Goal: Task Accomplishment & Management: Manage account settings

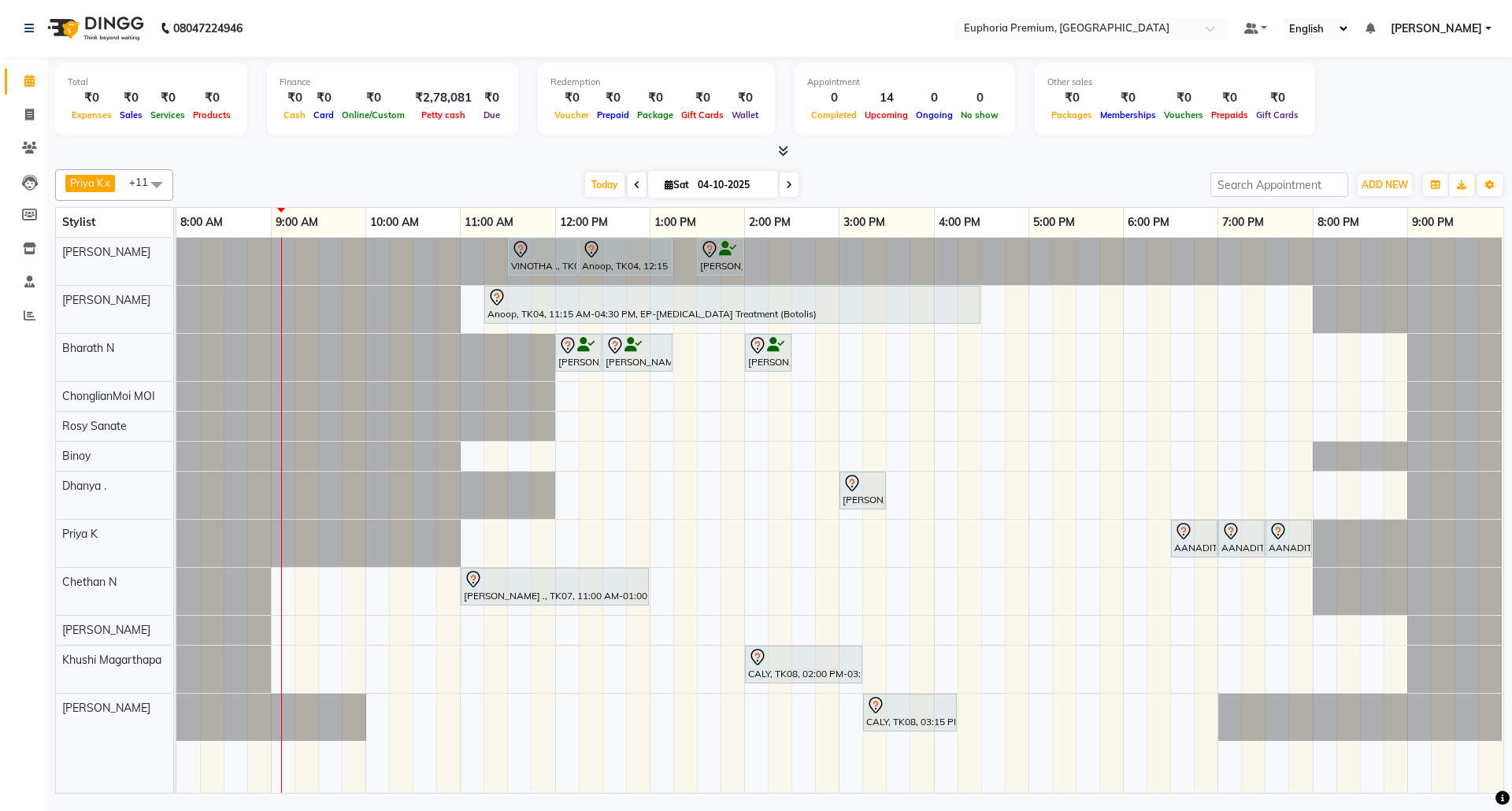
click at [782, 149] on icon at bounding box center [783, 150] width 10 height 12
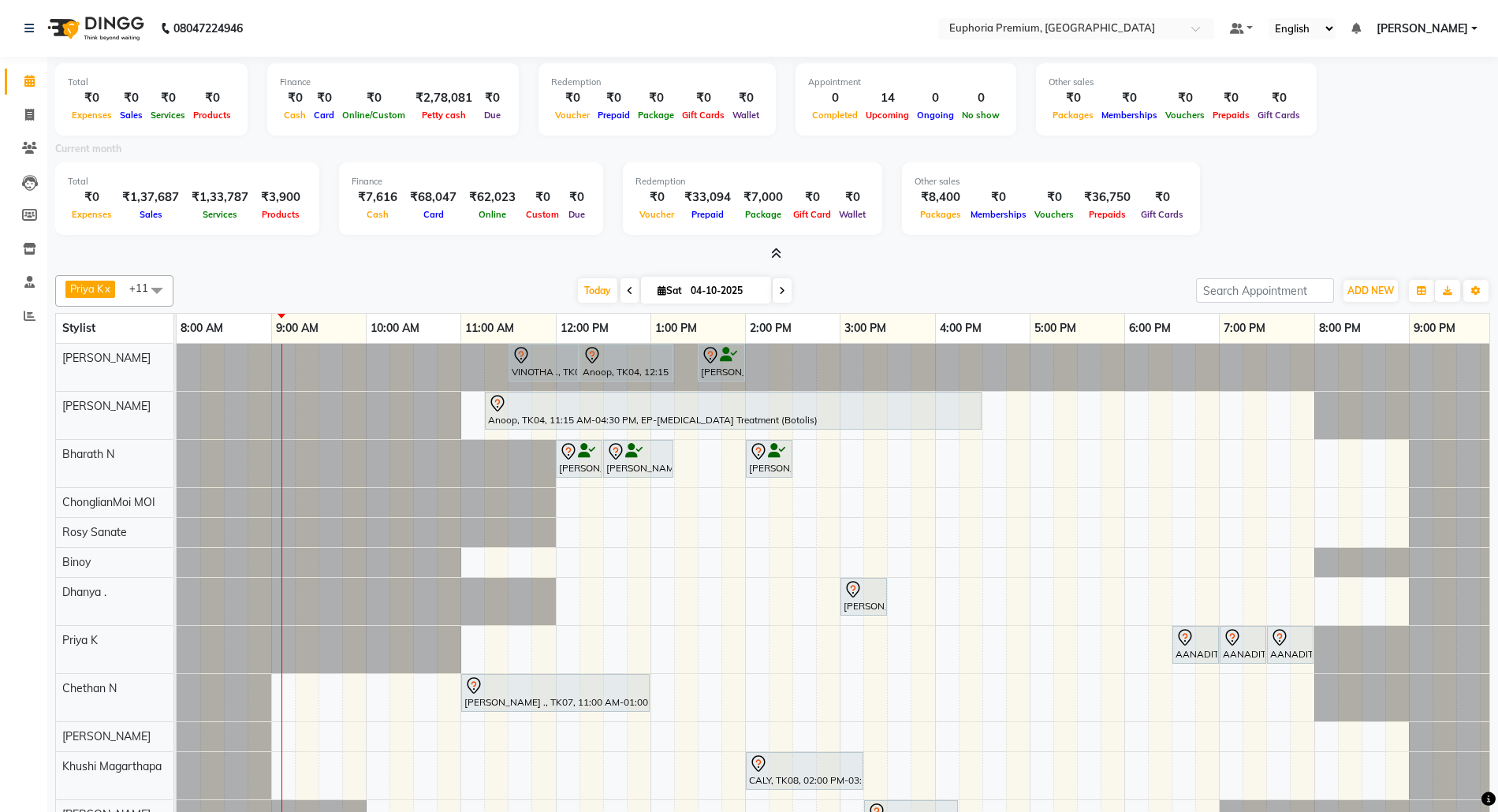
click at [776, 253] on icon at bounding box center [776, 253] width 10 height 12
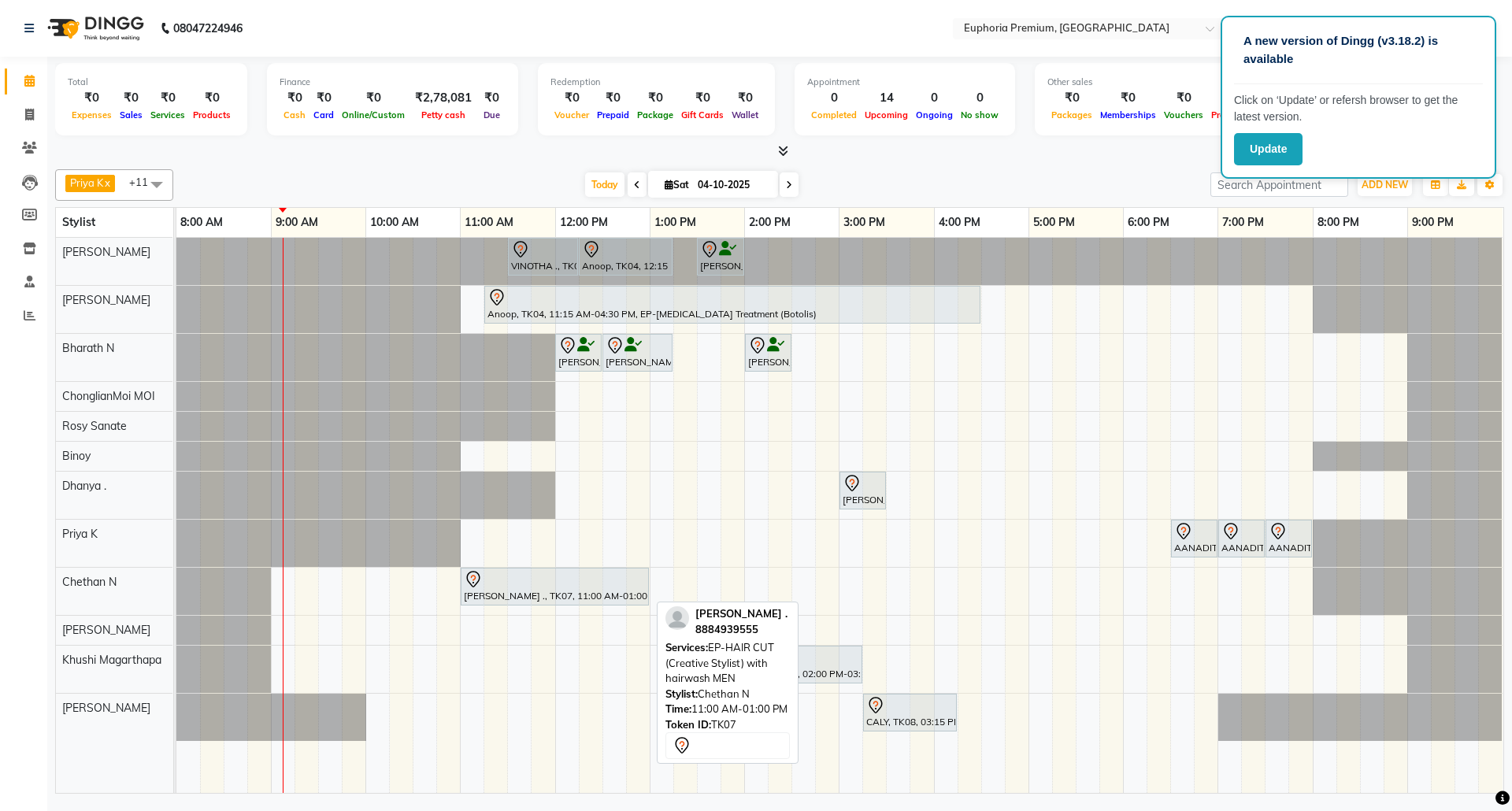
click at [546, 597] on div "[PERSON_NAME] ., TK07, 11:00 AM-01:00 PM, EP-HAIR CUT (Creative Stylist) with h…" at bounding box center [555, 586] width 185 height 33
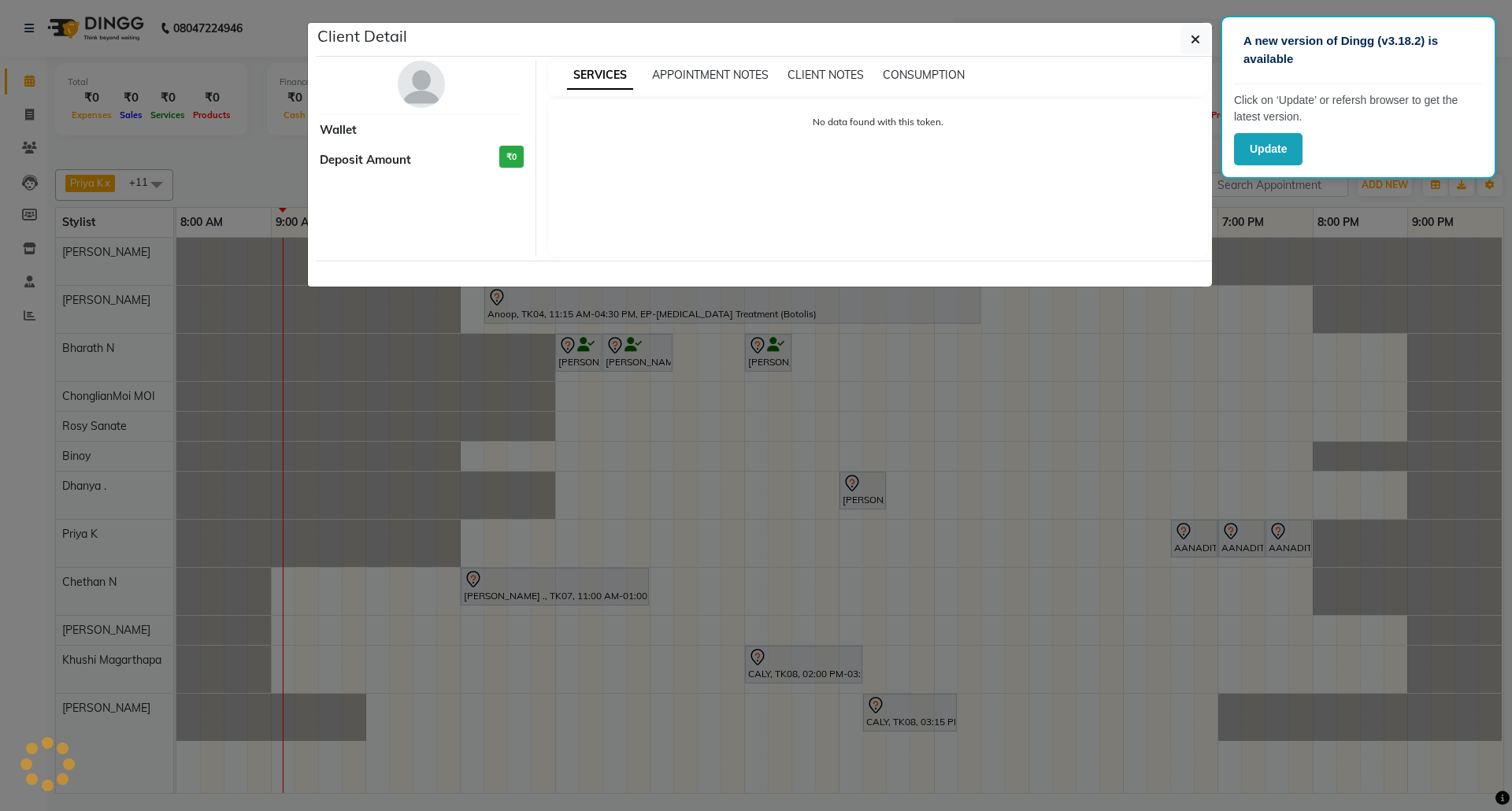
select select "7"
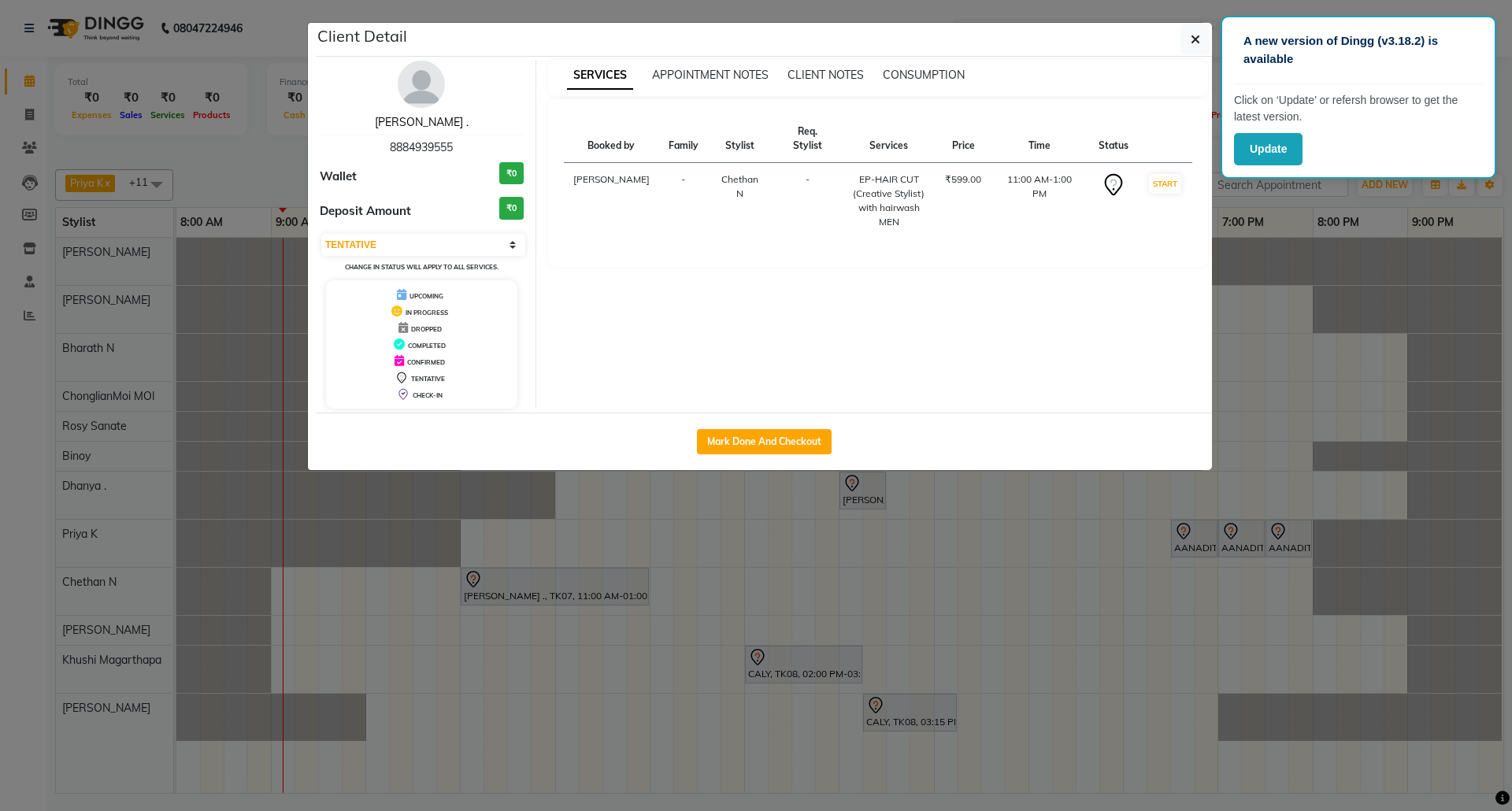
click at [414, 121] on link "[PERSON_NAME] ." at bounding box center [421, 121] width 93 height 14
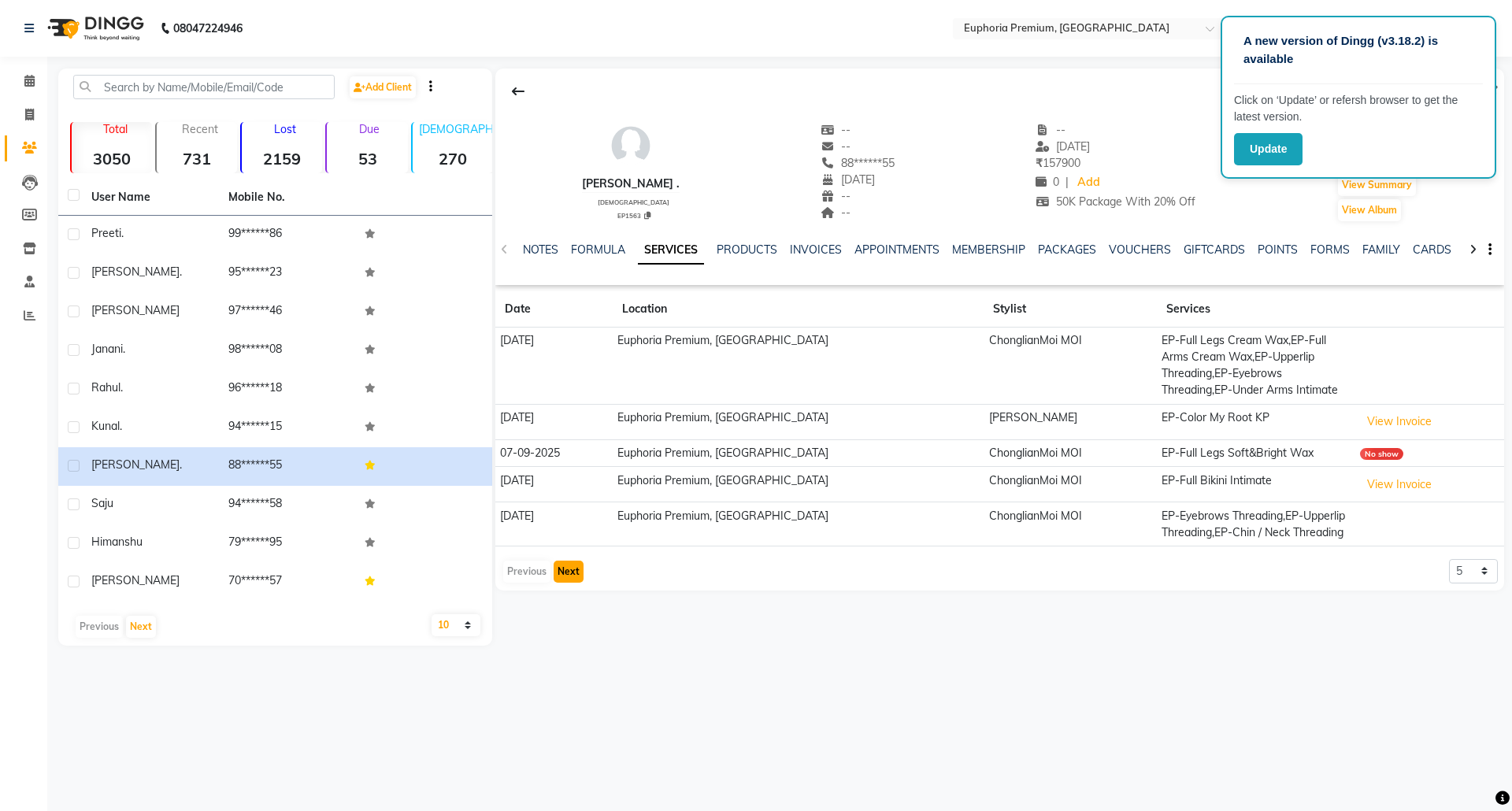
click at [556, 571] on button "Next" at bounding box center [568, 571] width 30 height 22
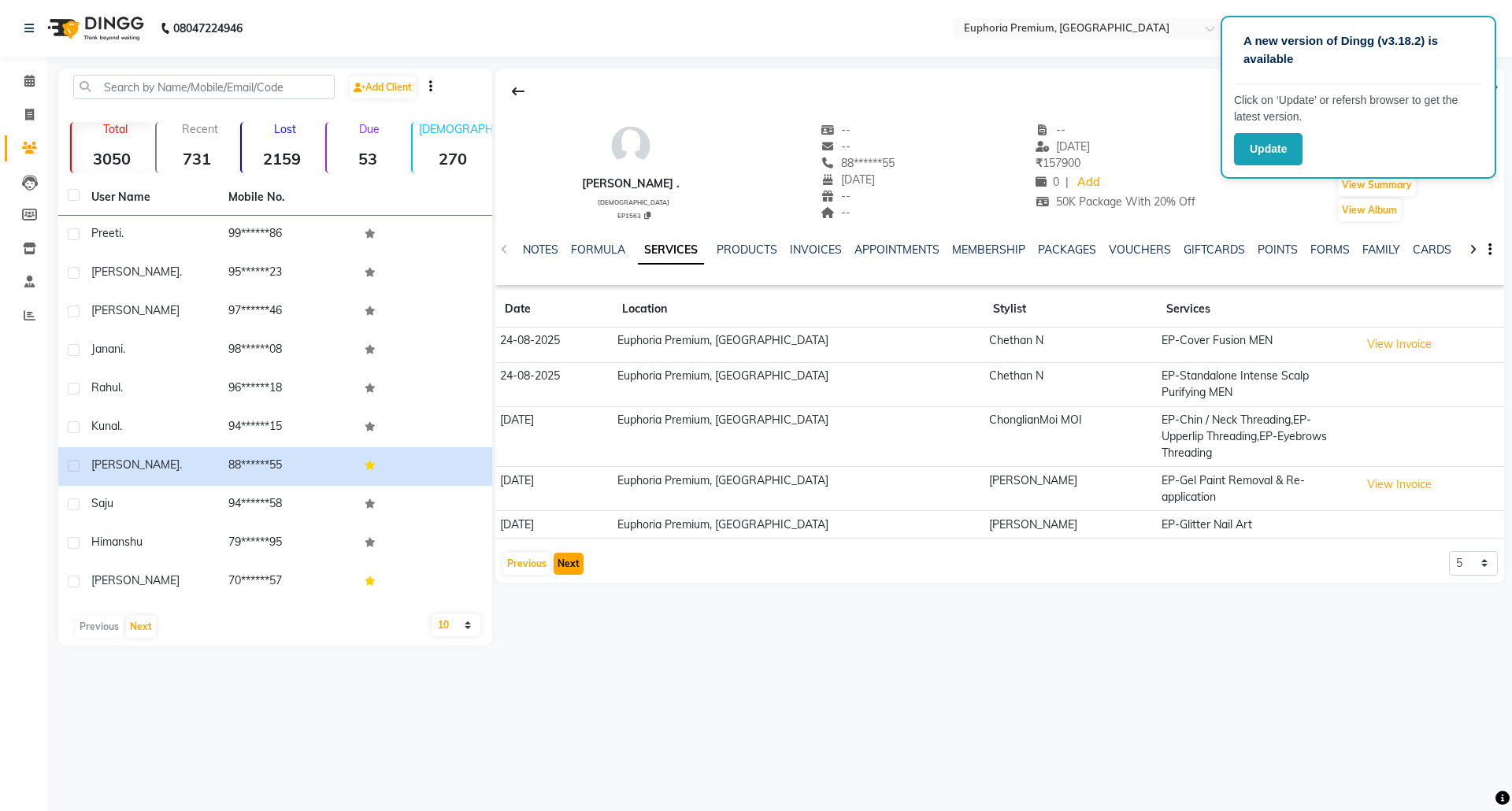
click at [565, 553] on button "Next" at bounding box center [568, 563] width 30 height 22
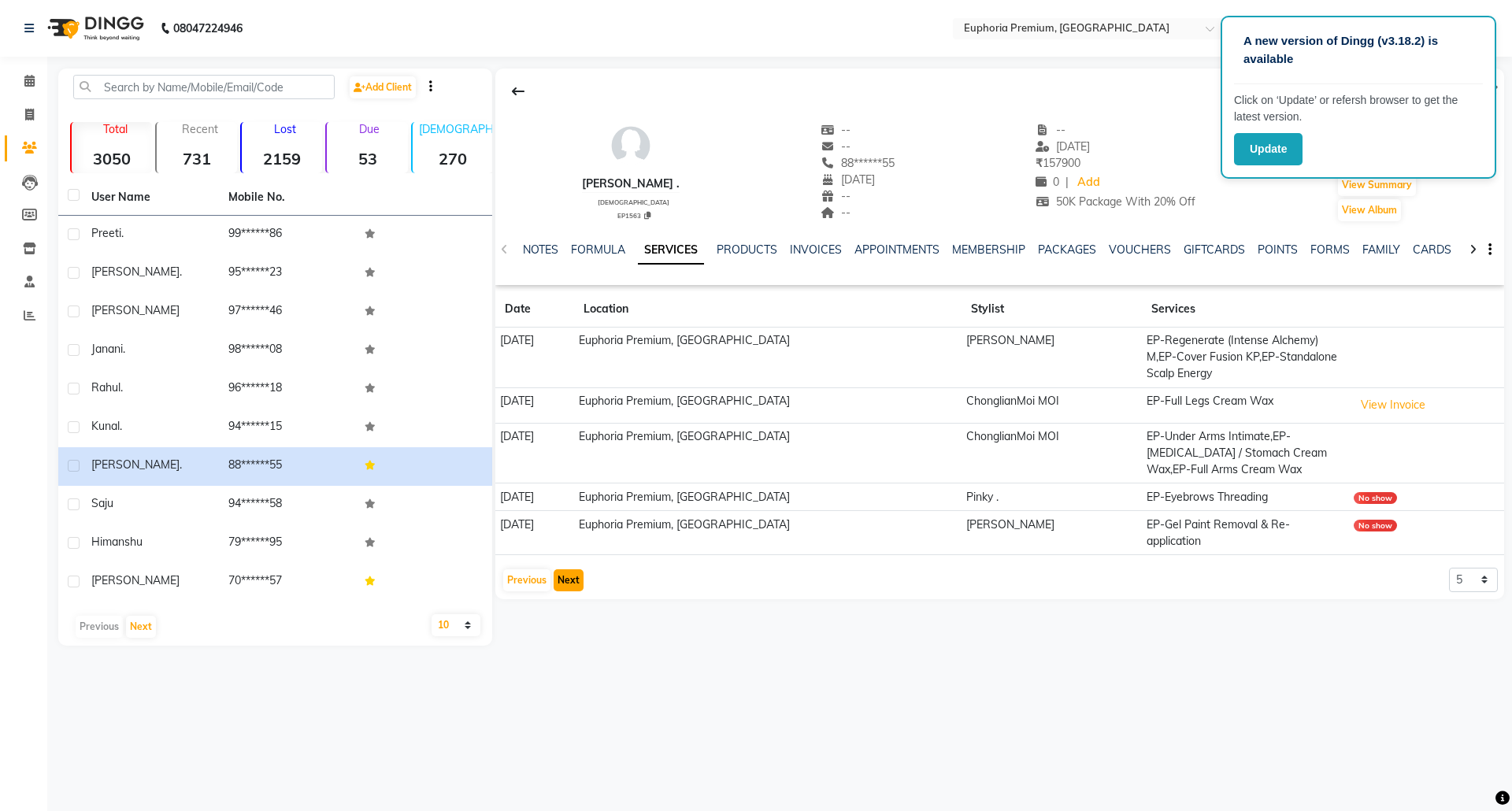
click at [559, 571] on button "Next" at bounding box center [568, 580] width 30 height 22
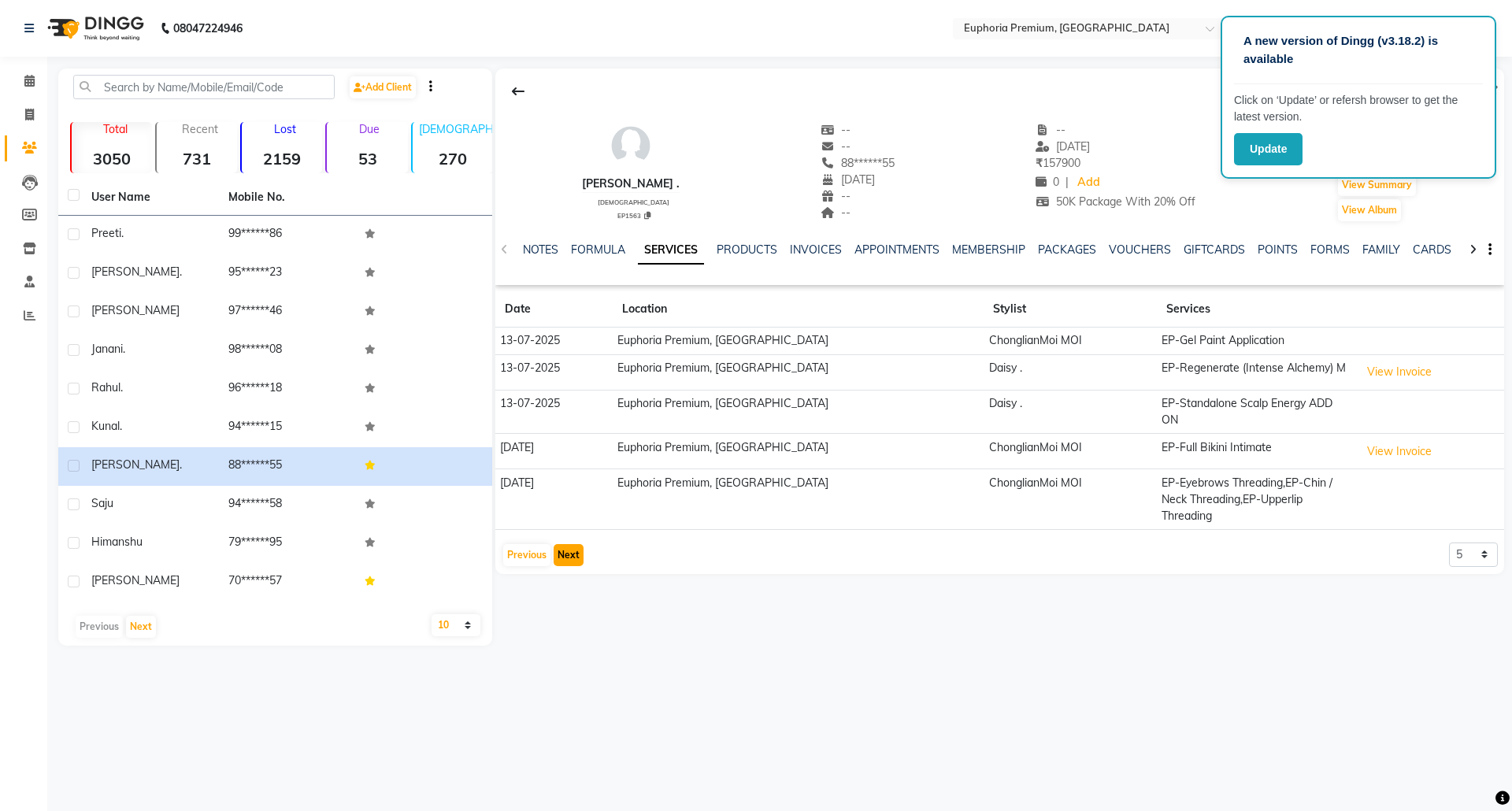
click at [561, 544] on button "Next" at bounding box center [568, 555] width 30 height 22
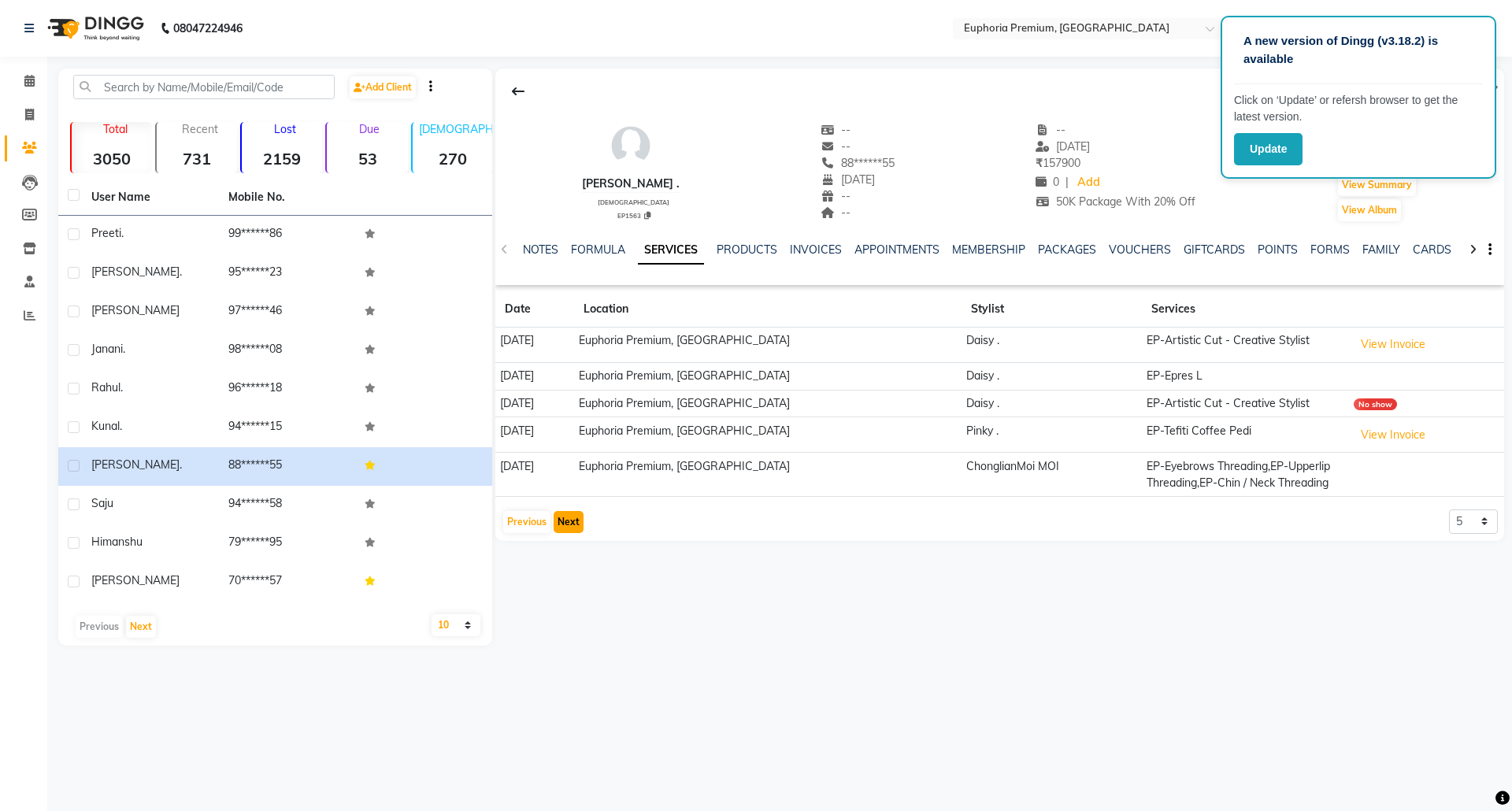
click at [561, 524] on button "Next" at bounding box center [568, 522] width 30 height 22
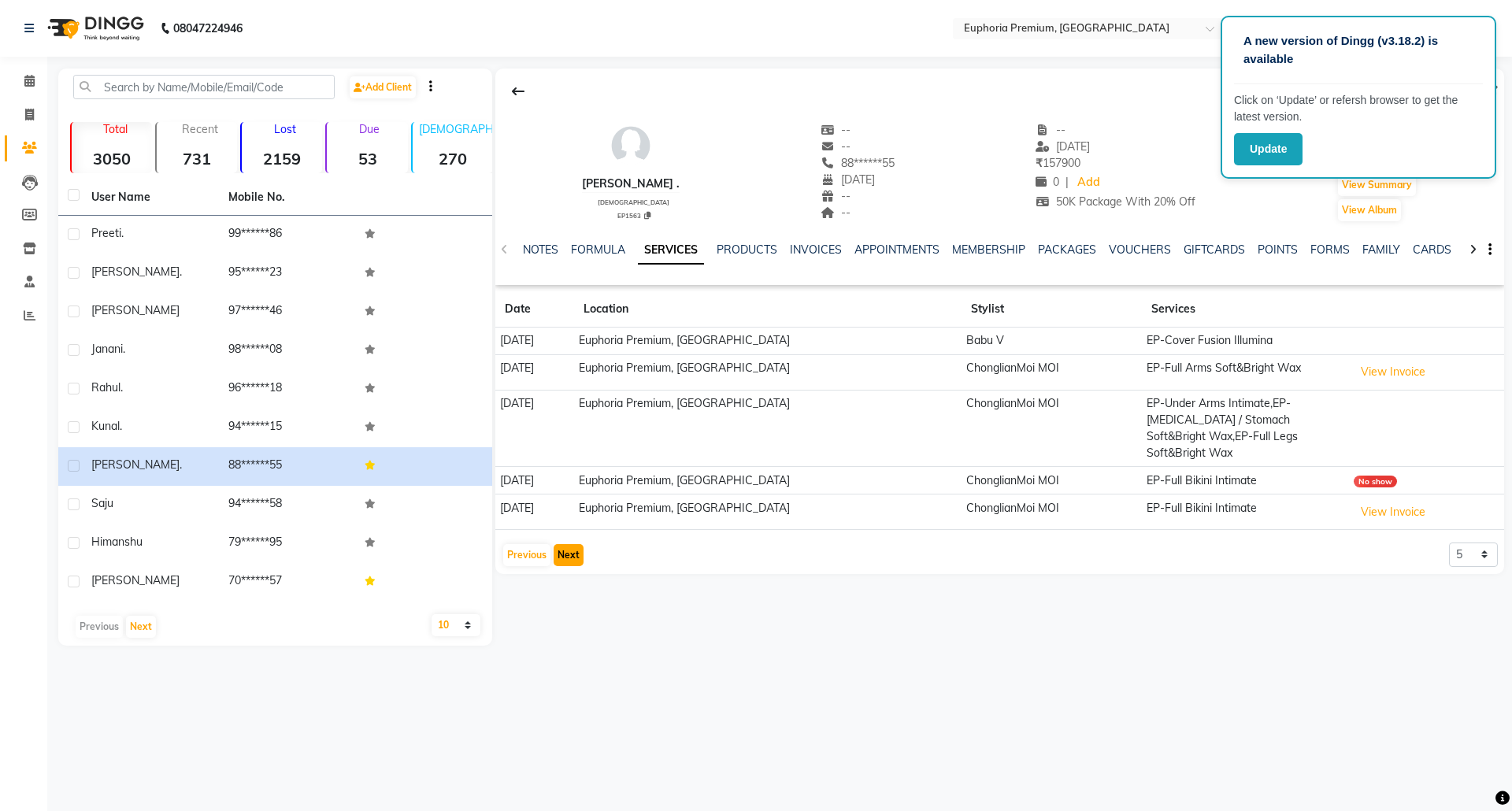
click at [565, 544] on button "Next" at bounding box center [568, 555] width 30 height 22
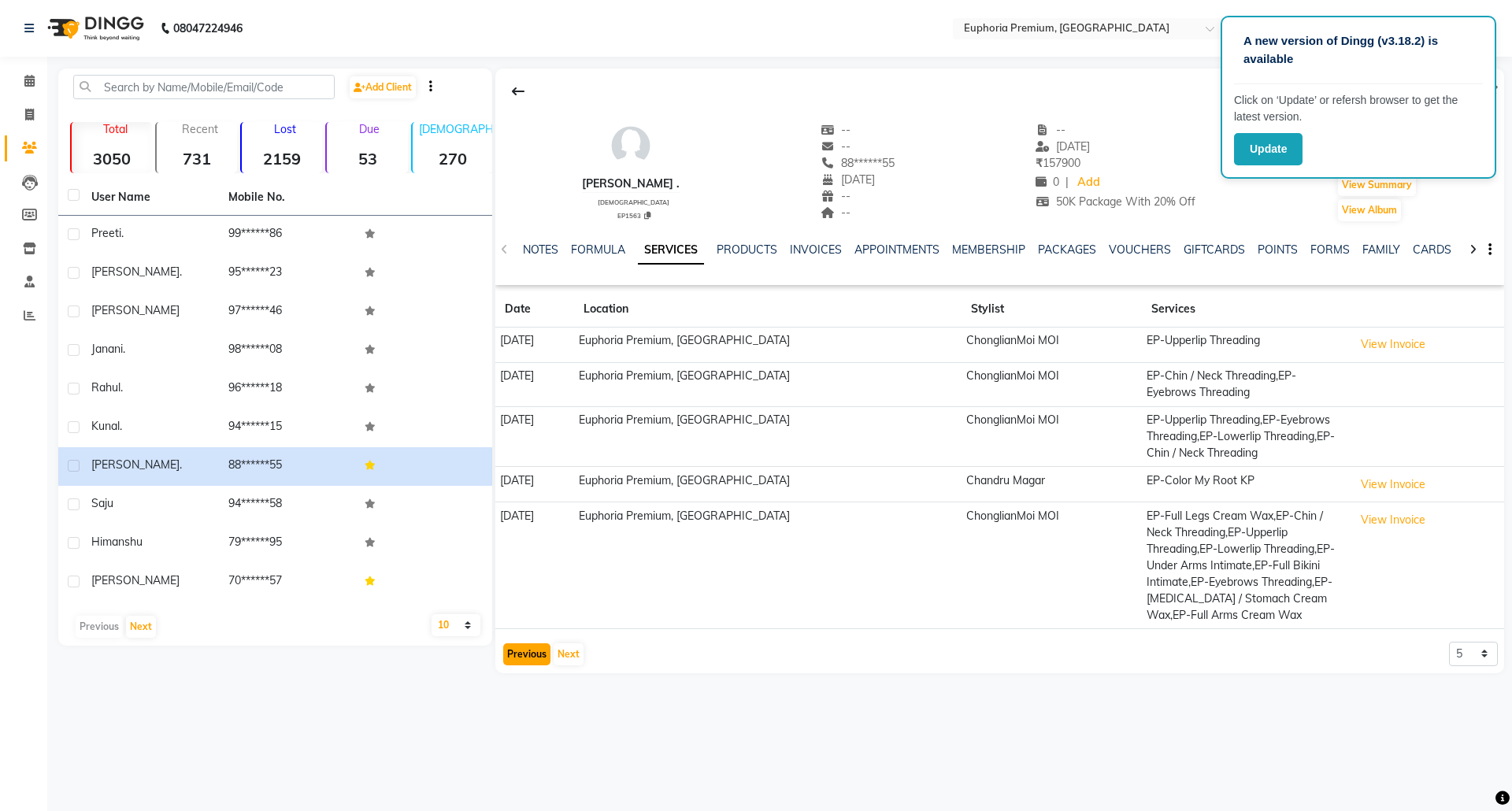
click at [526, 646] on button "Previous" at bounding box center [526, 654] width 47 height 22
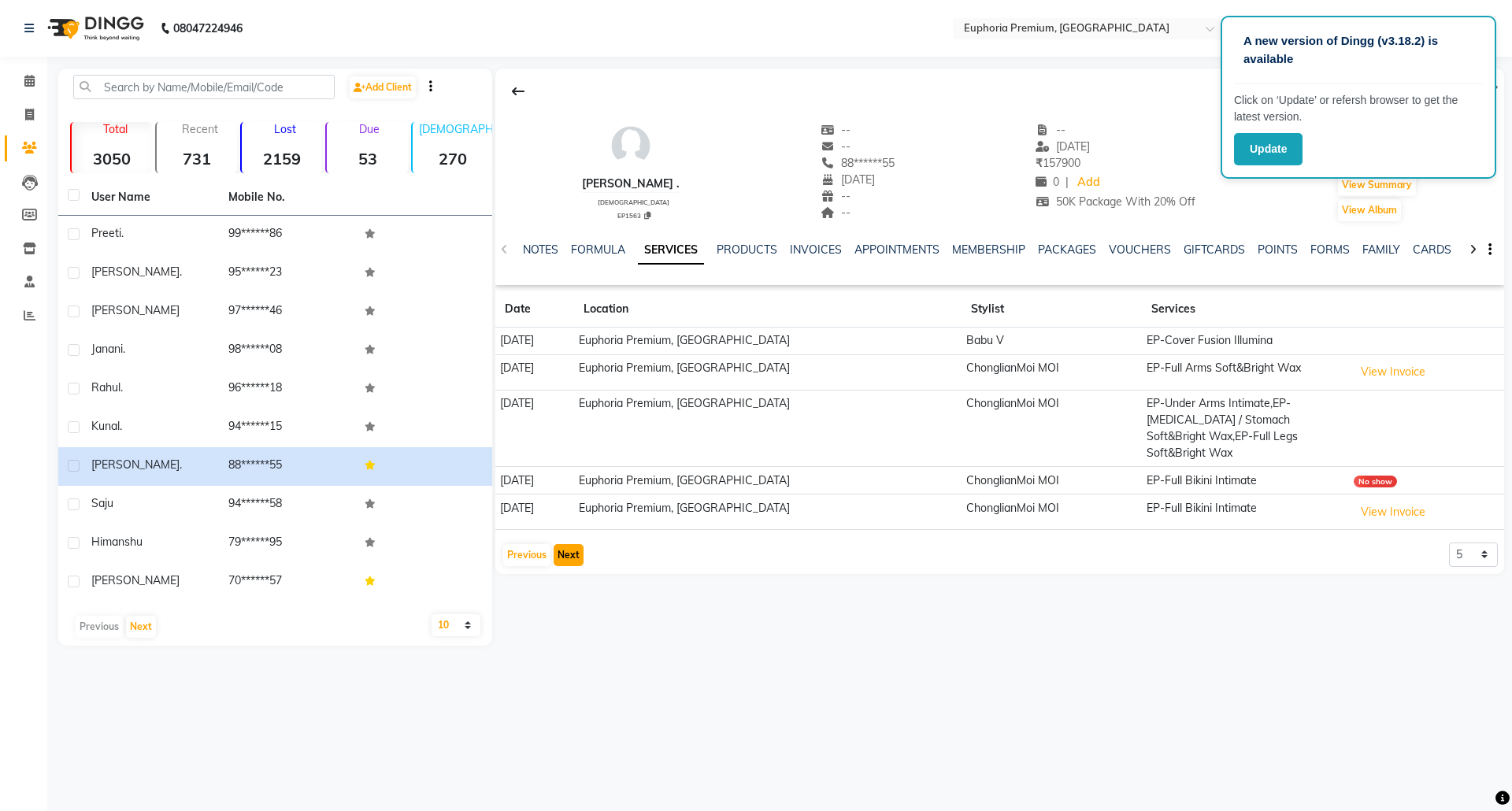
click at [570, 544] on button "Next" at bounding box center [568, 555] width 30 height 22
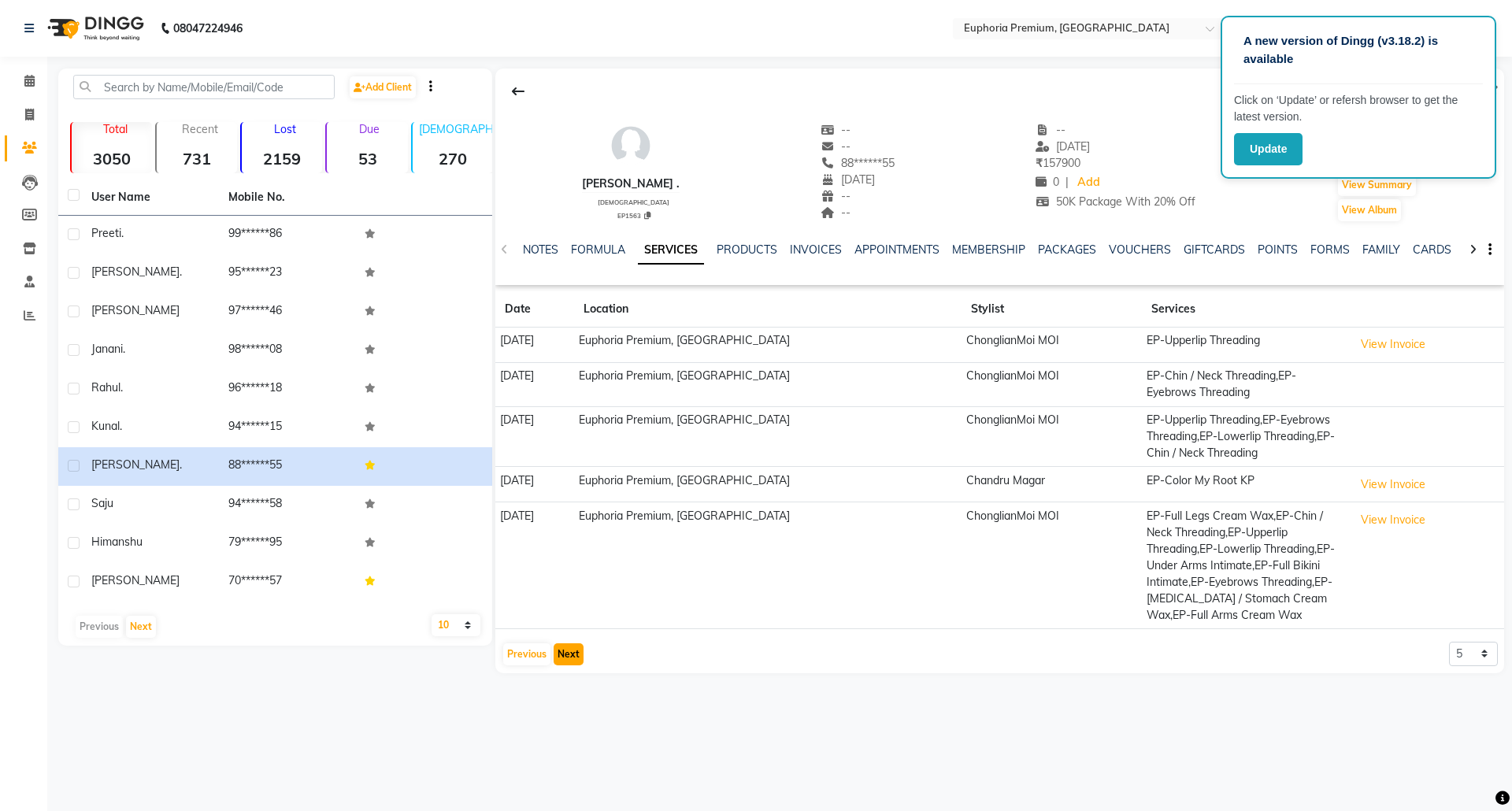
click at [558, 652] on button "Next" at bounding box center [568, 654] width 30 height 22
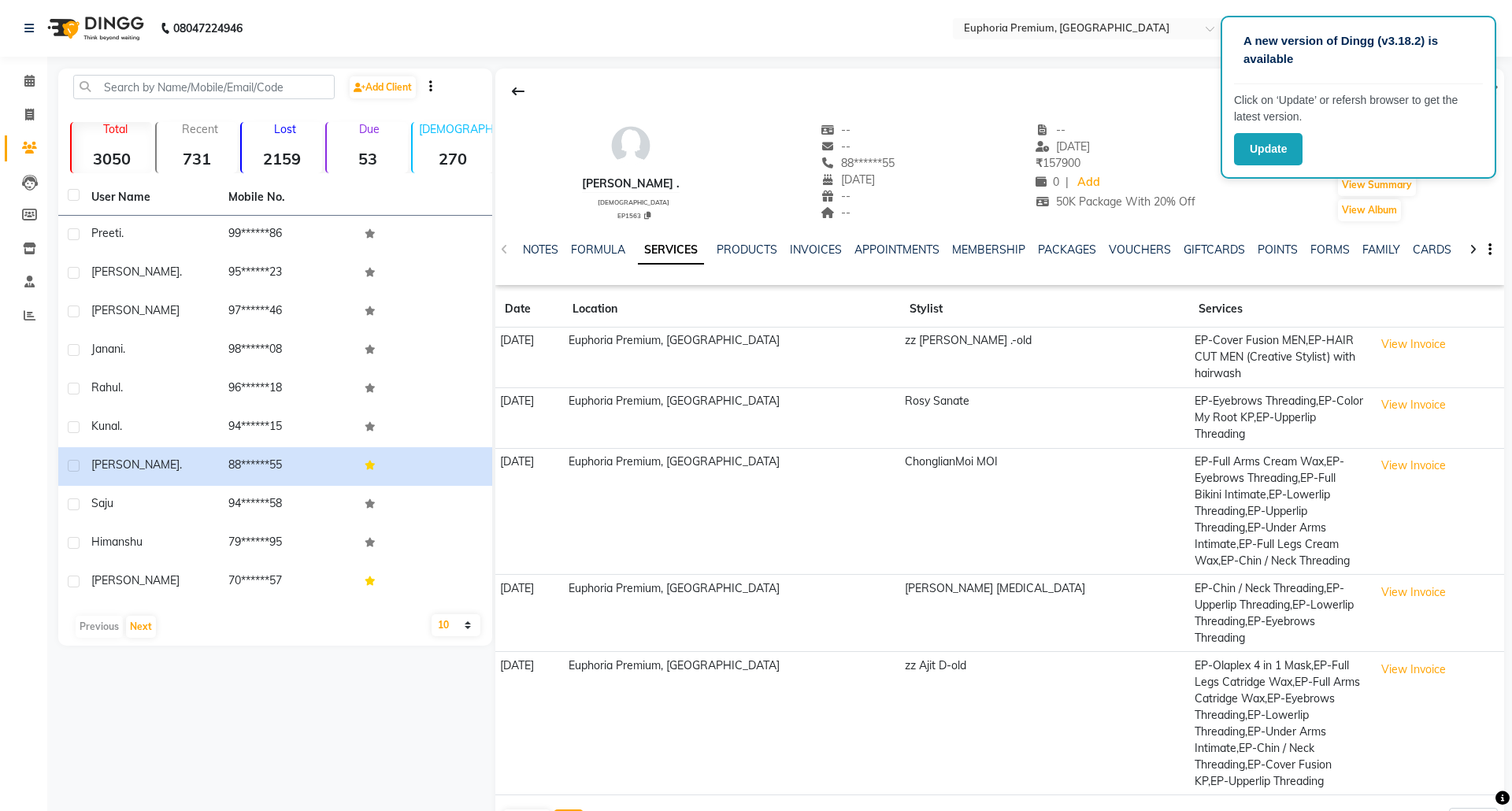
click at [574, 809] on button "Next" at bounding box center [568, 820] width 30 height 22
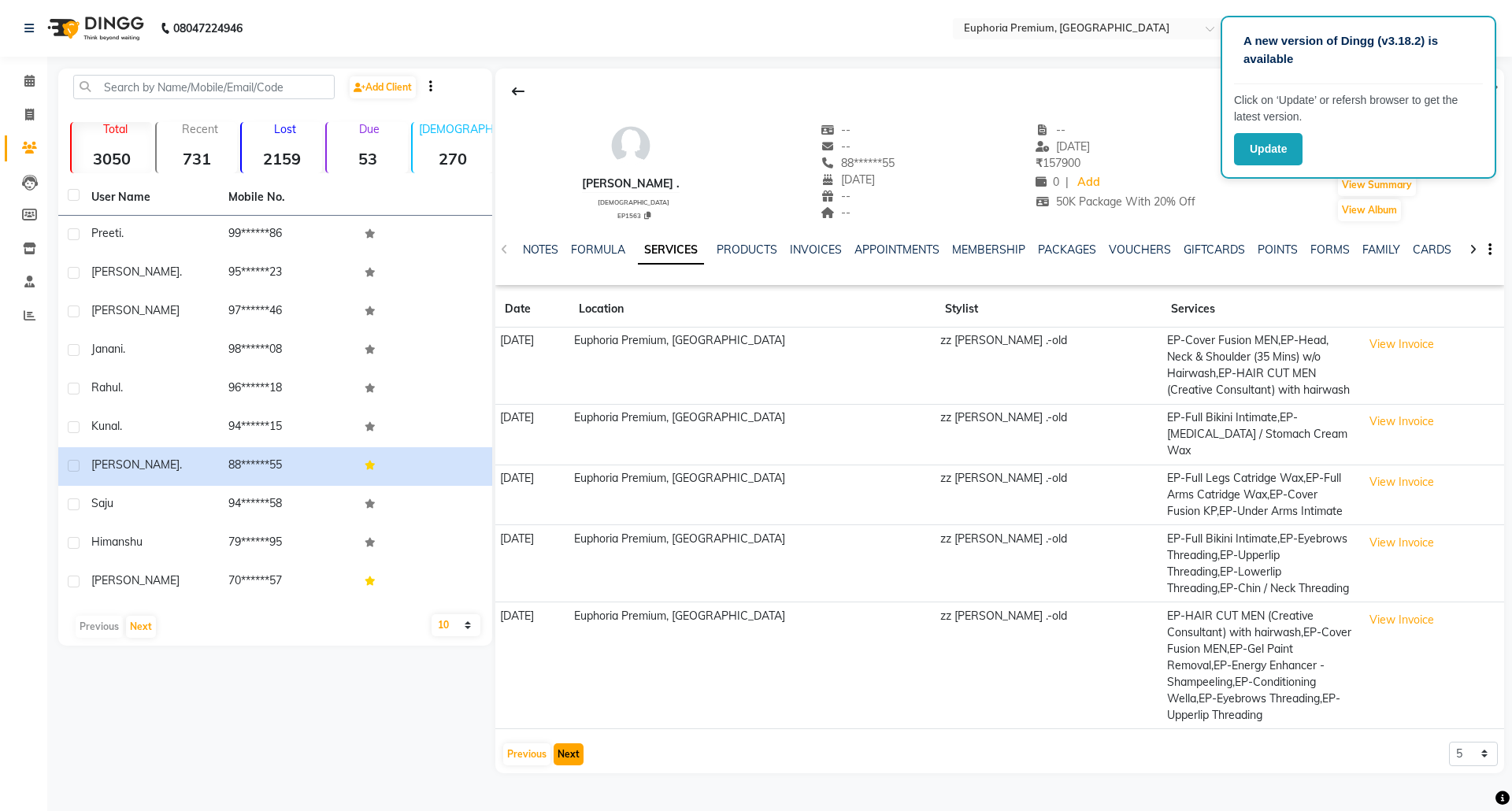
click at [574, 743] on button "Next" at bounding box center [568, 754] width 30 height 22
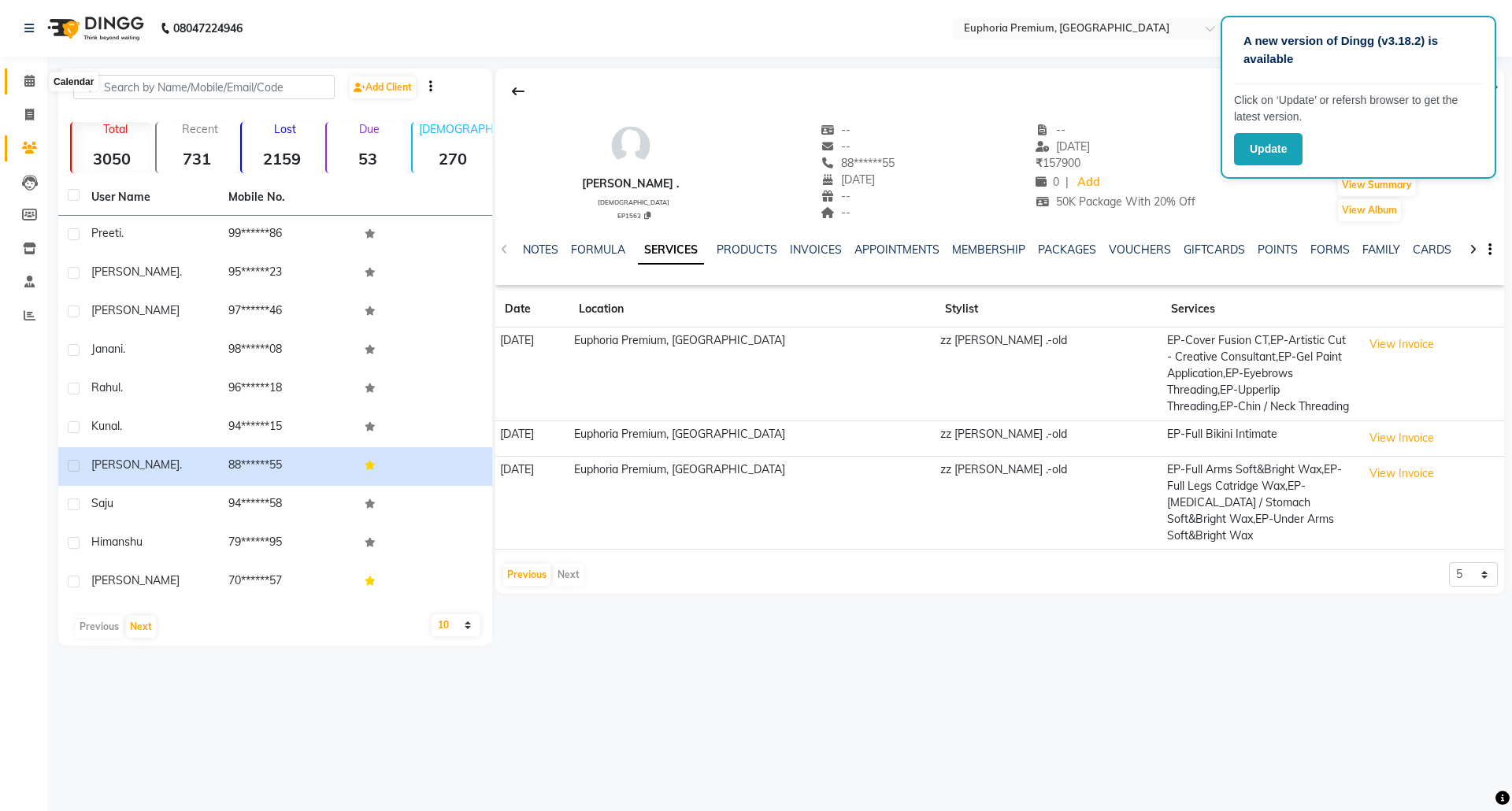
click at [26, 75] on icon at bounding box center [30, 81] width 10 height 12
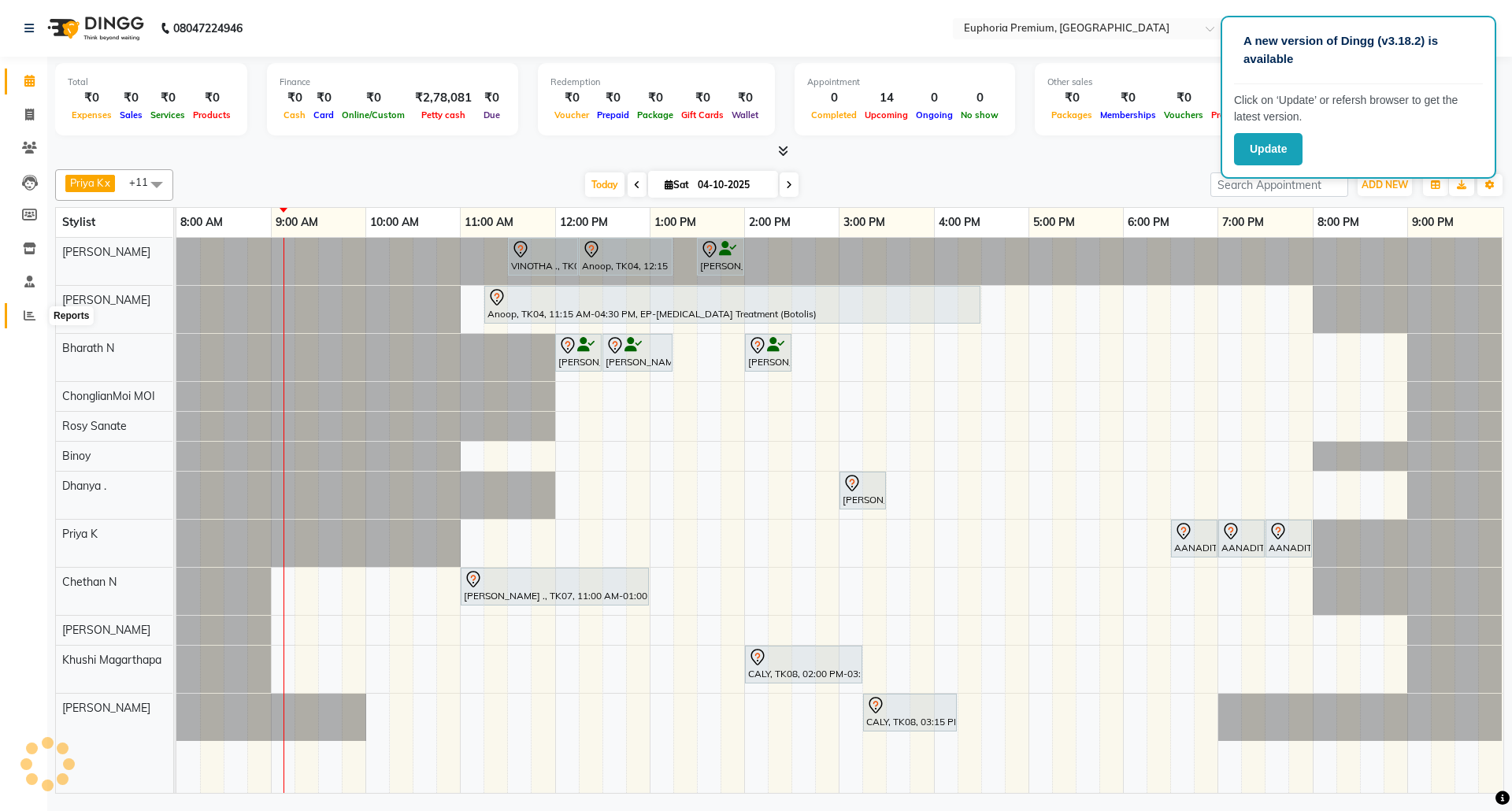
click at [17, 318] on span at bounding box center [29, 316] width 27 height 18
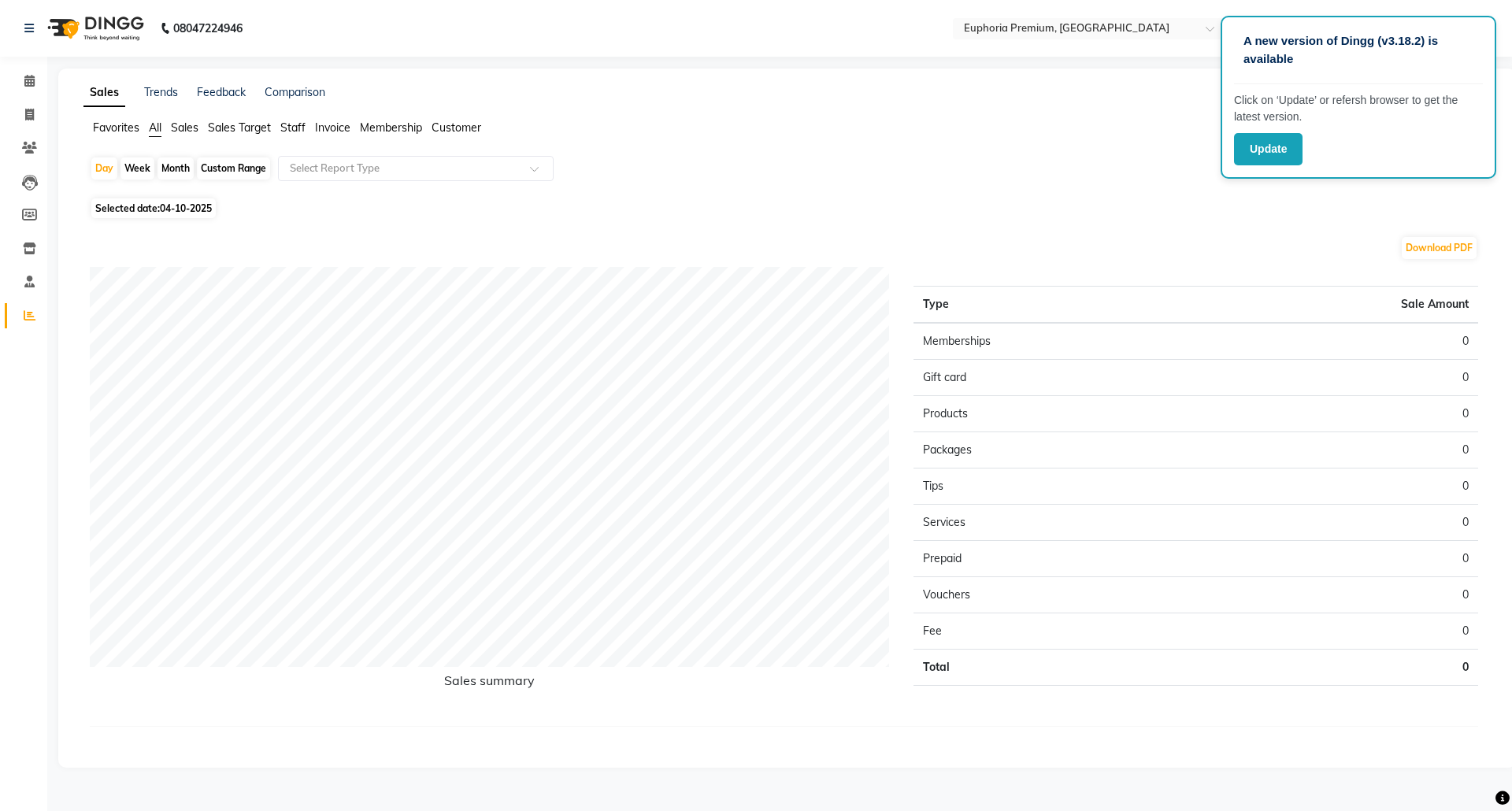
click at [288, 129] on span "Staff" at bounding box center [292, 127] width 26 height 14
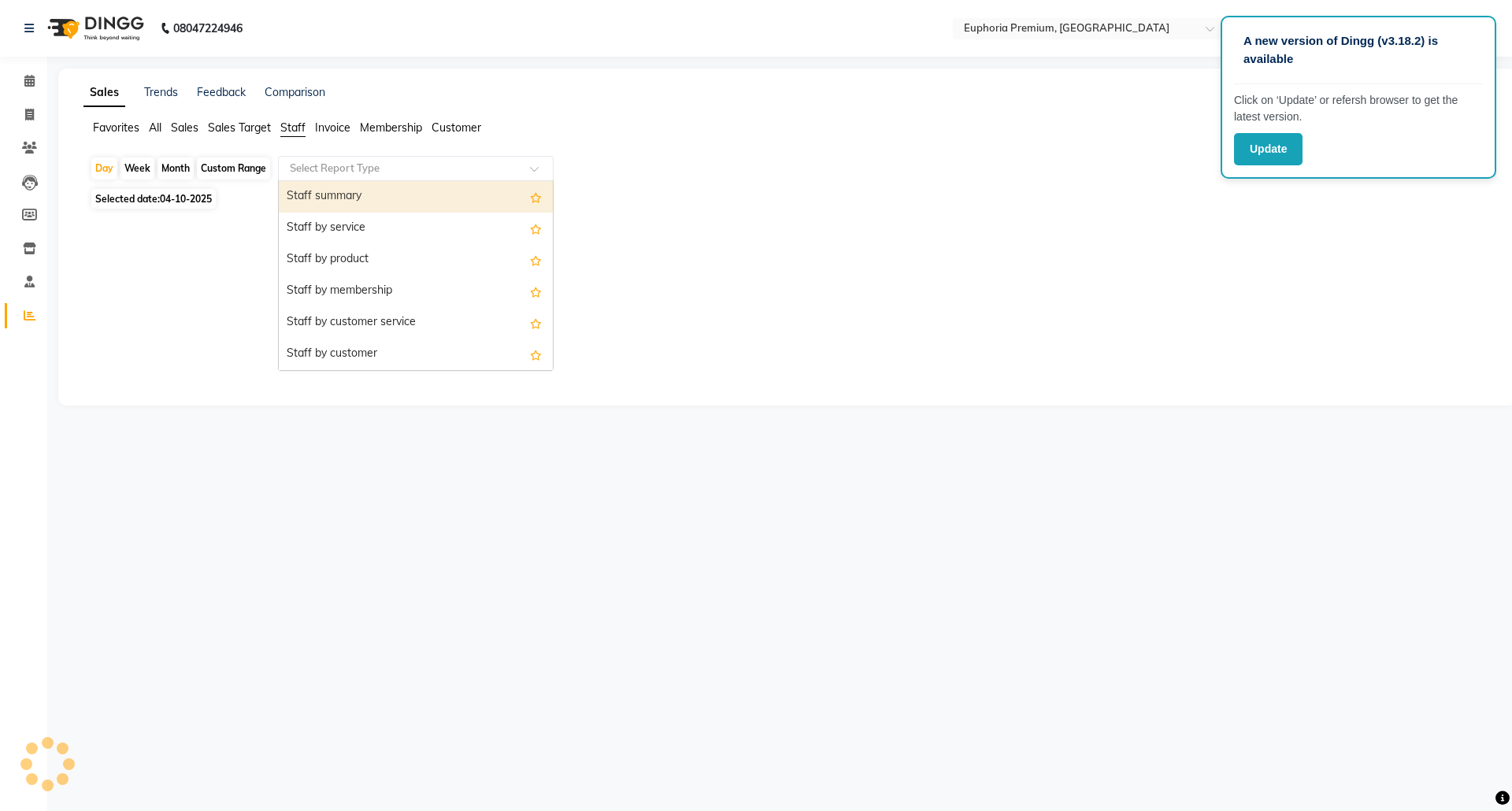
click at [316, 175] on input "text" at bounding box center [400, 168] width 227 height 16
click at [316, 203] on div "Staff summary" at bounding box center [416, 197] width 274 height 31
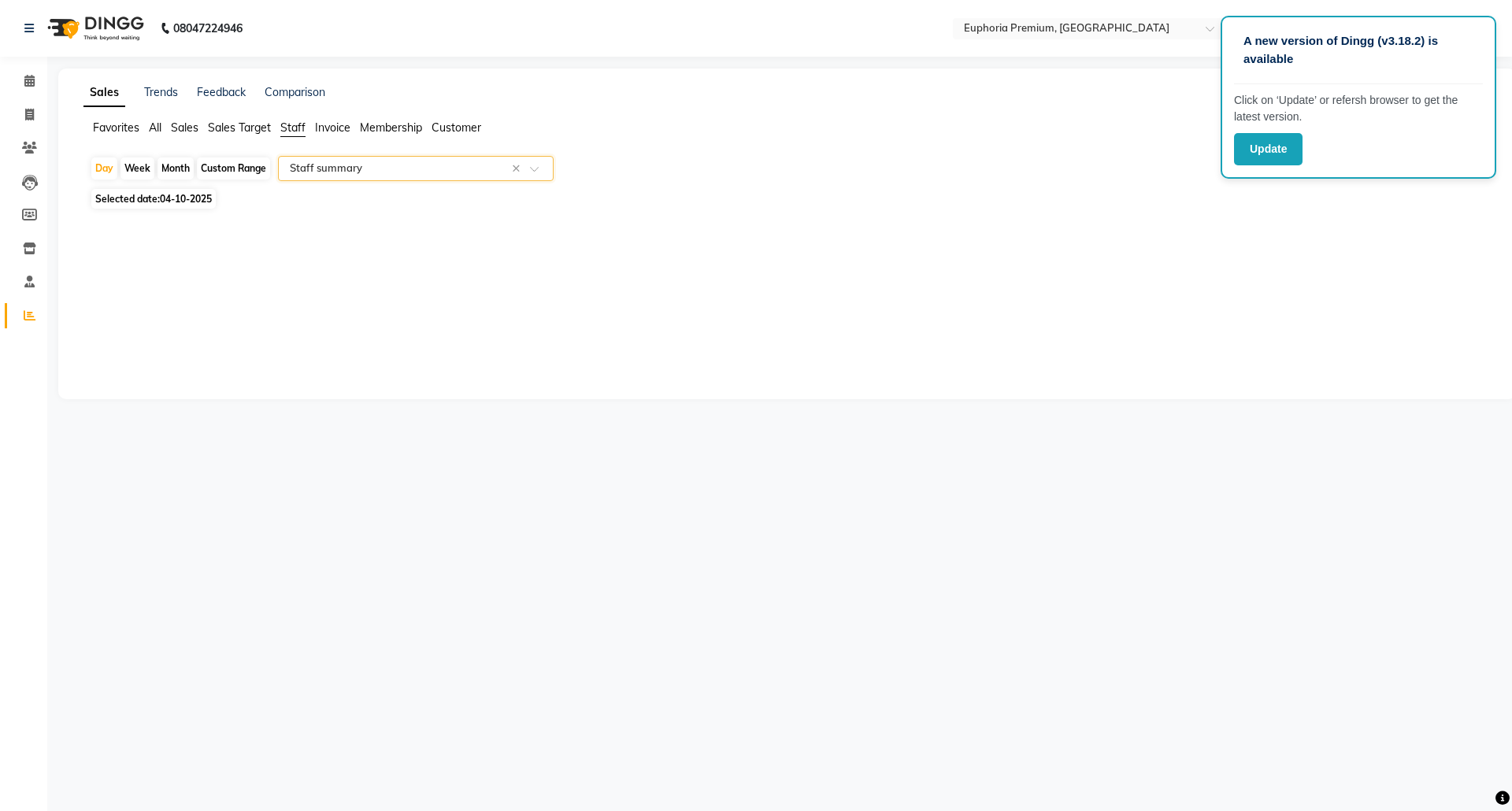
click at [240, 158] on div "Custom Range" at bounding box center [233, 168] width 74 height 22
select select "10"
select select "2025"
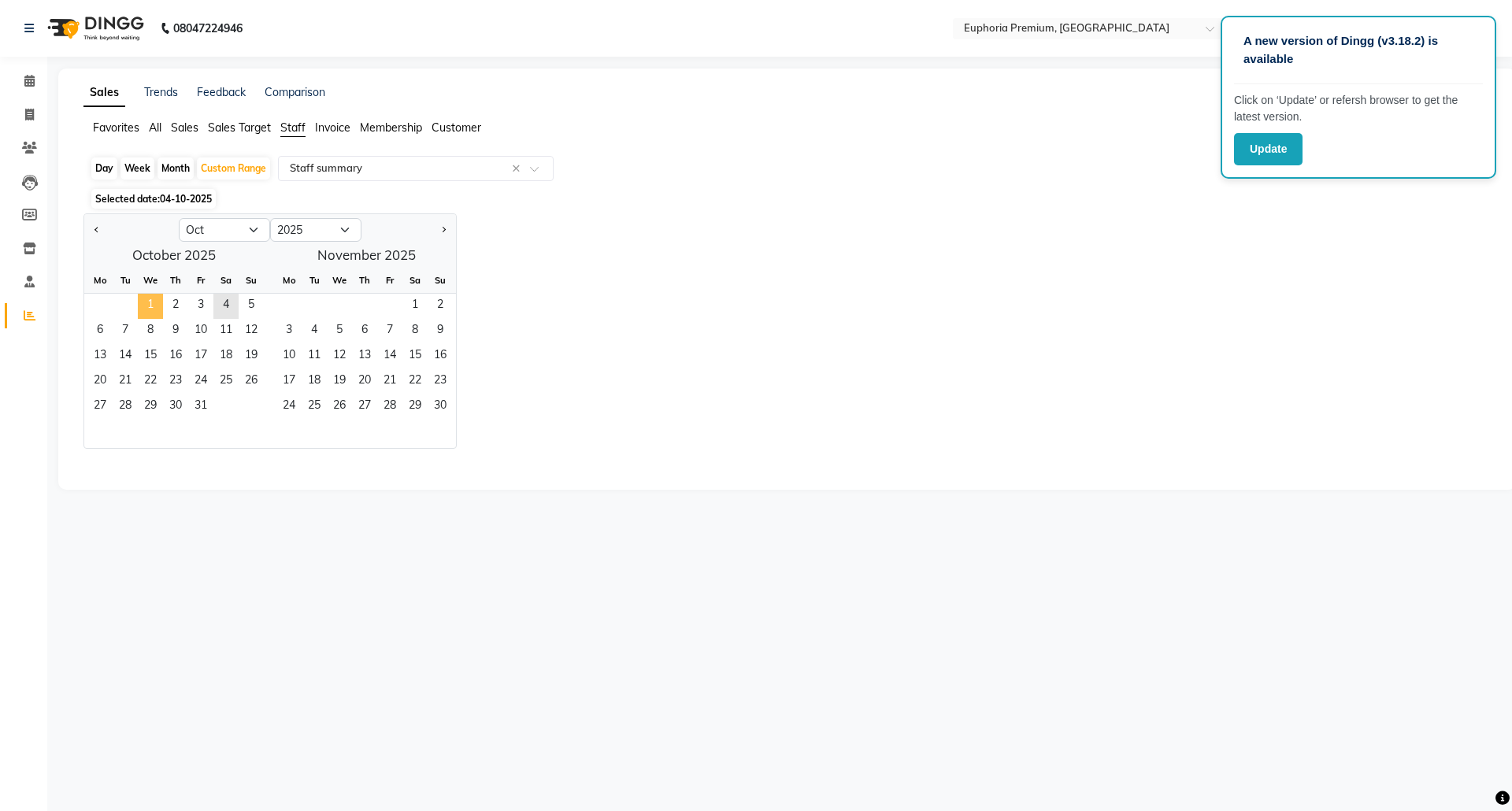
click at [151, 307] on span "1" at bounding box center [150, 306] width 26 height 26
click at [250, 238] on select "Jan Feb Mar Apr May Jun [DATE] Aug Sep Oct Nov Dec" at bounding box center [224, 230] width 92 height 24
select select "9"
click at [178, 219] on select "Jan Feb Mar Apr May Jun [DATE] Aug Sep Oct Nov Dec" at bounding box center [224, 230] width 92 height 24
click at [90, 315] on span "1" at bounding box center [100, 306] width 26 height 26
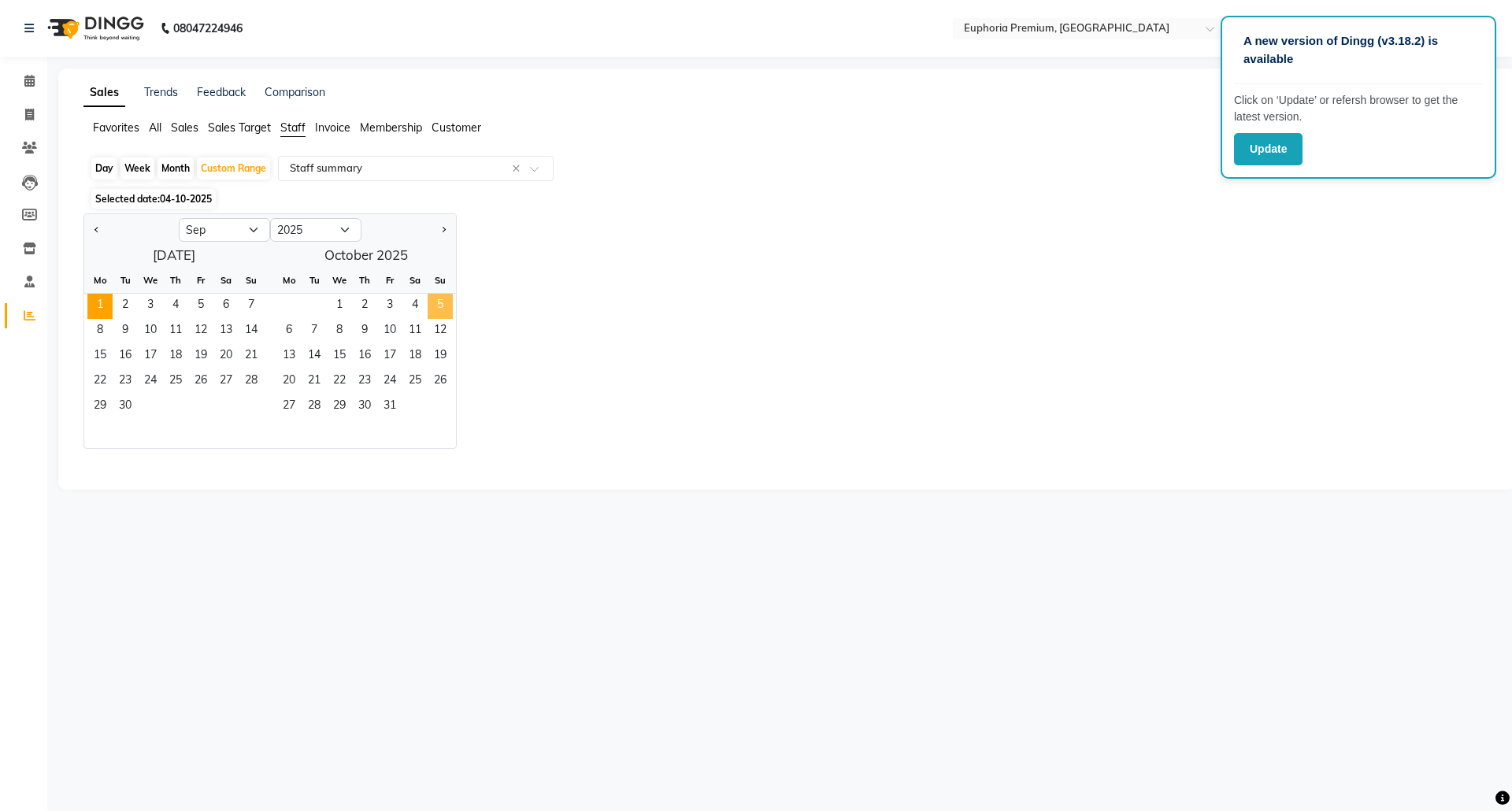
click at [430, 315] on span "5" at bounding box center [440, 306] width 26 height 26
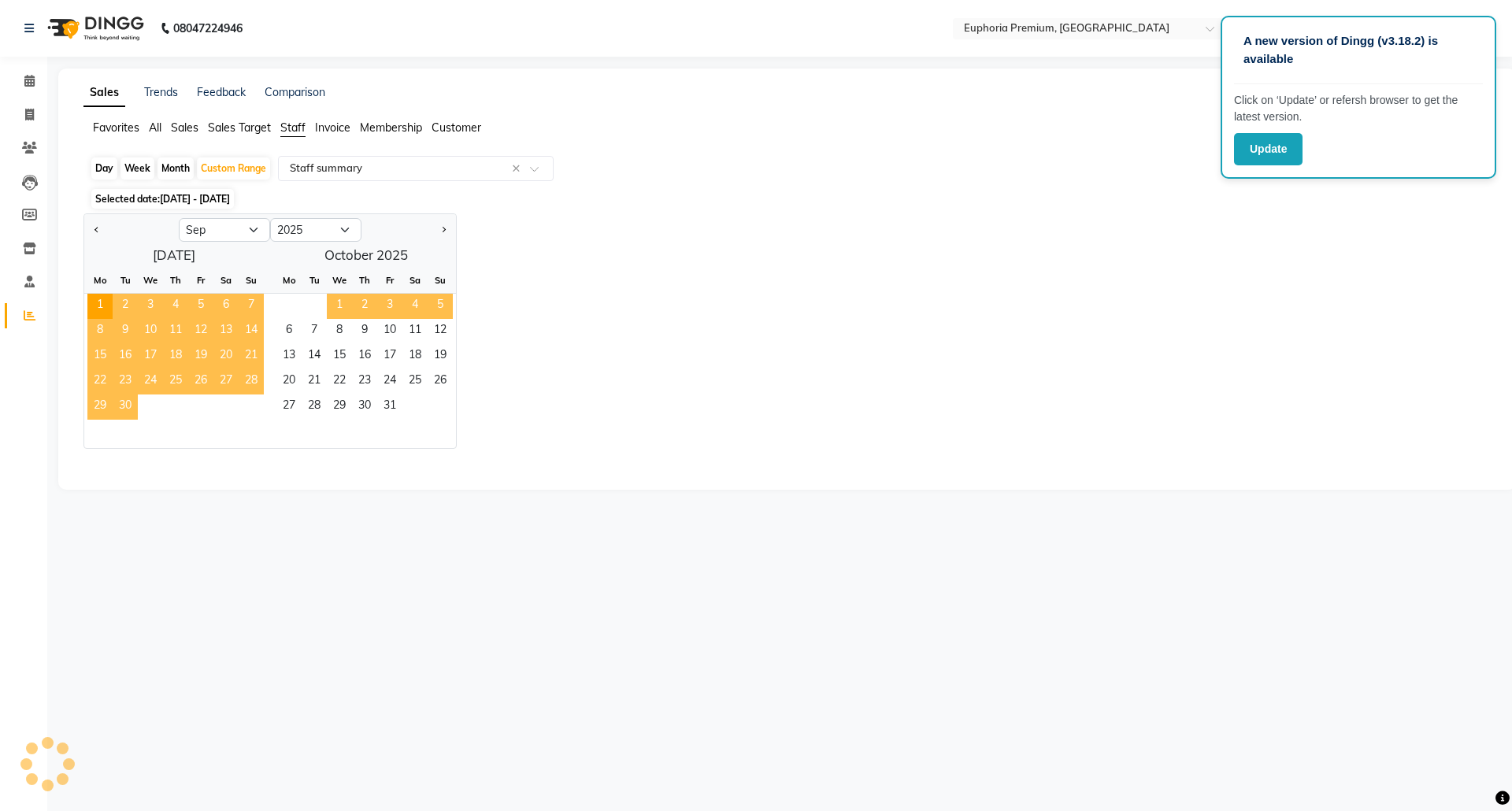
select select "full_report"
select select "csv"
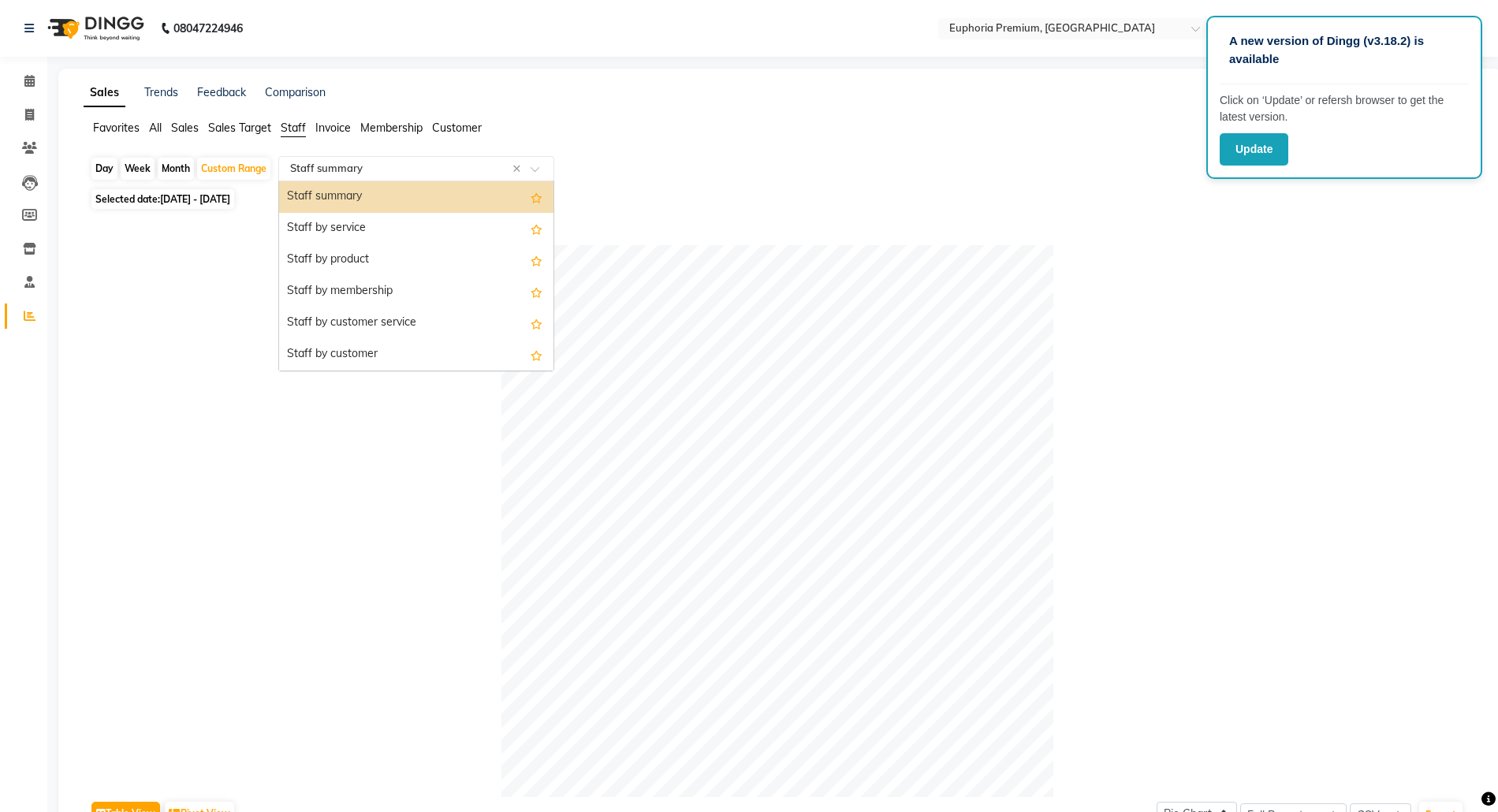
click at [358, 170] on input "text" at bounding box center [400, 168] width 227 height 16
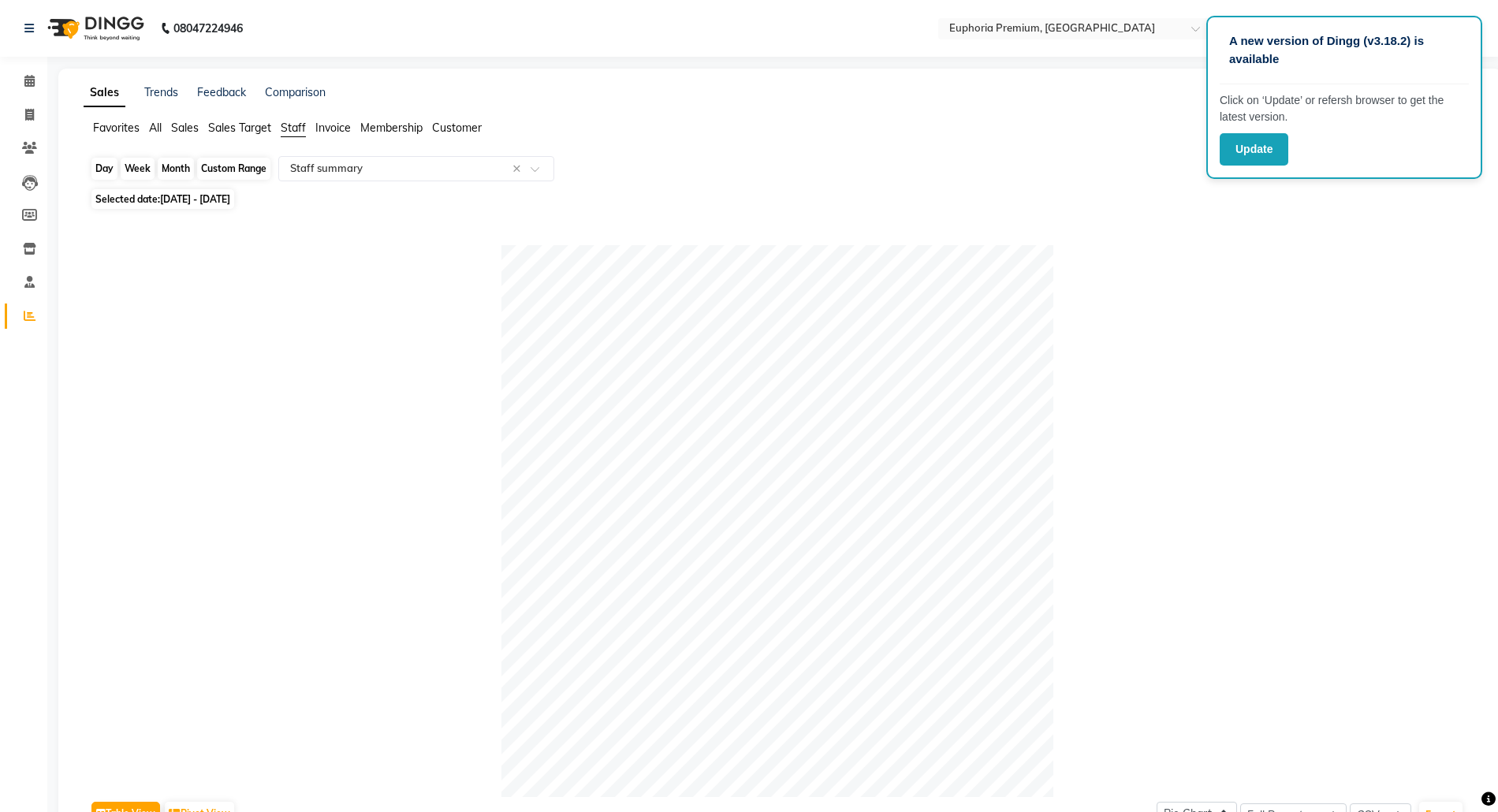
click at [237, 165] on div "Custom Range" at bounding box center [233, 169] width 74 height 22
select select "9"
select select "2025"
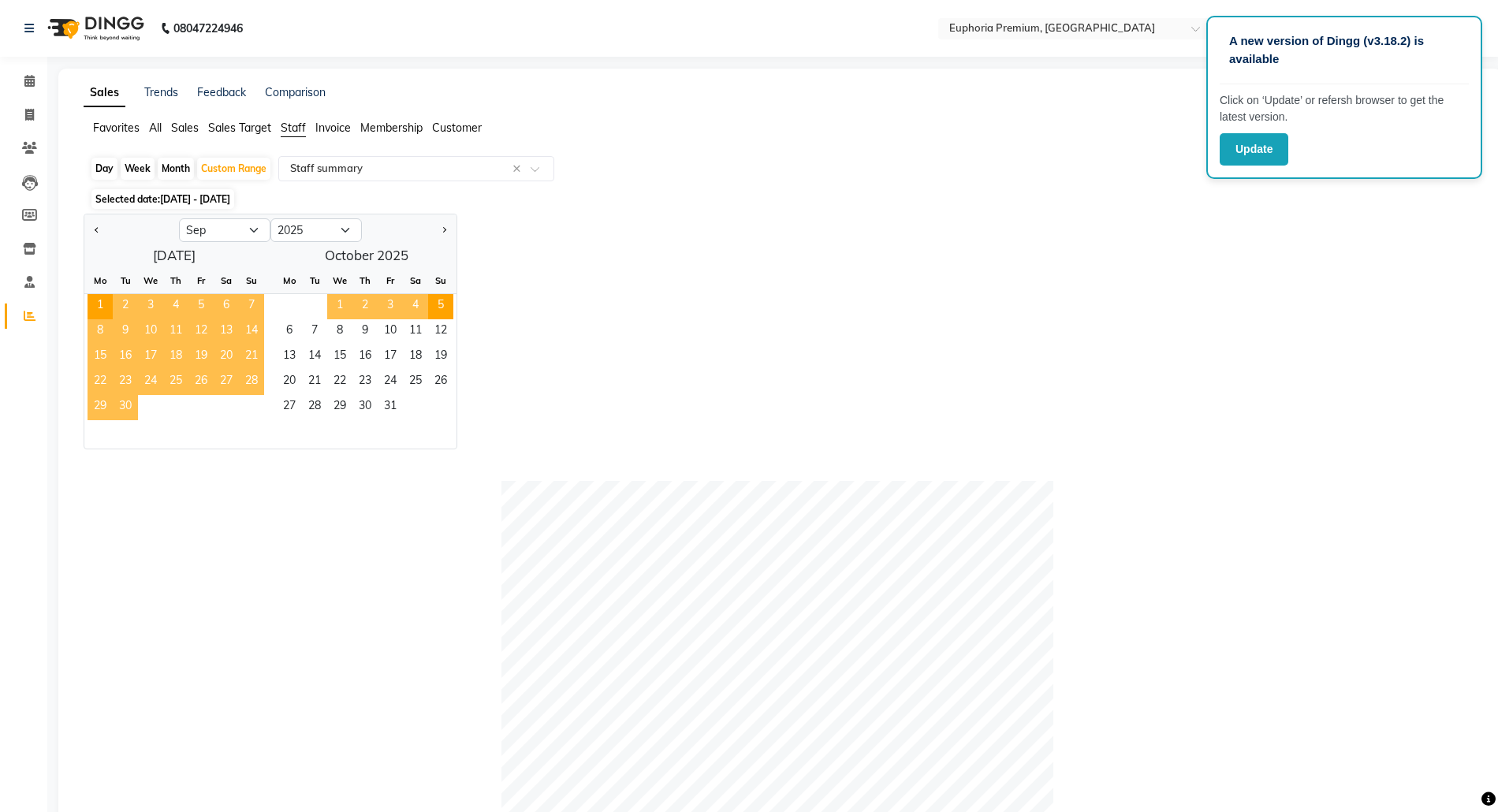
click at [93, 411] on span "29" at bounding box center [100, 408] width 26 height 26
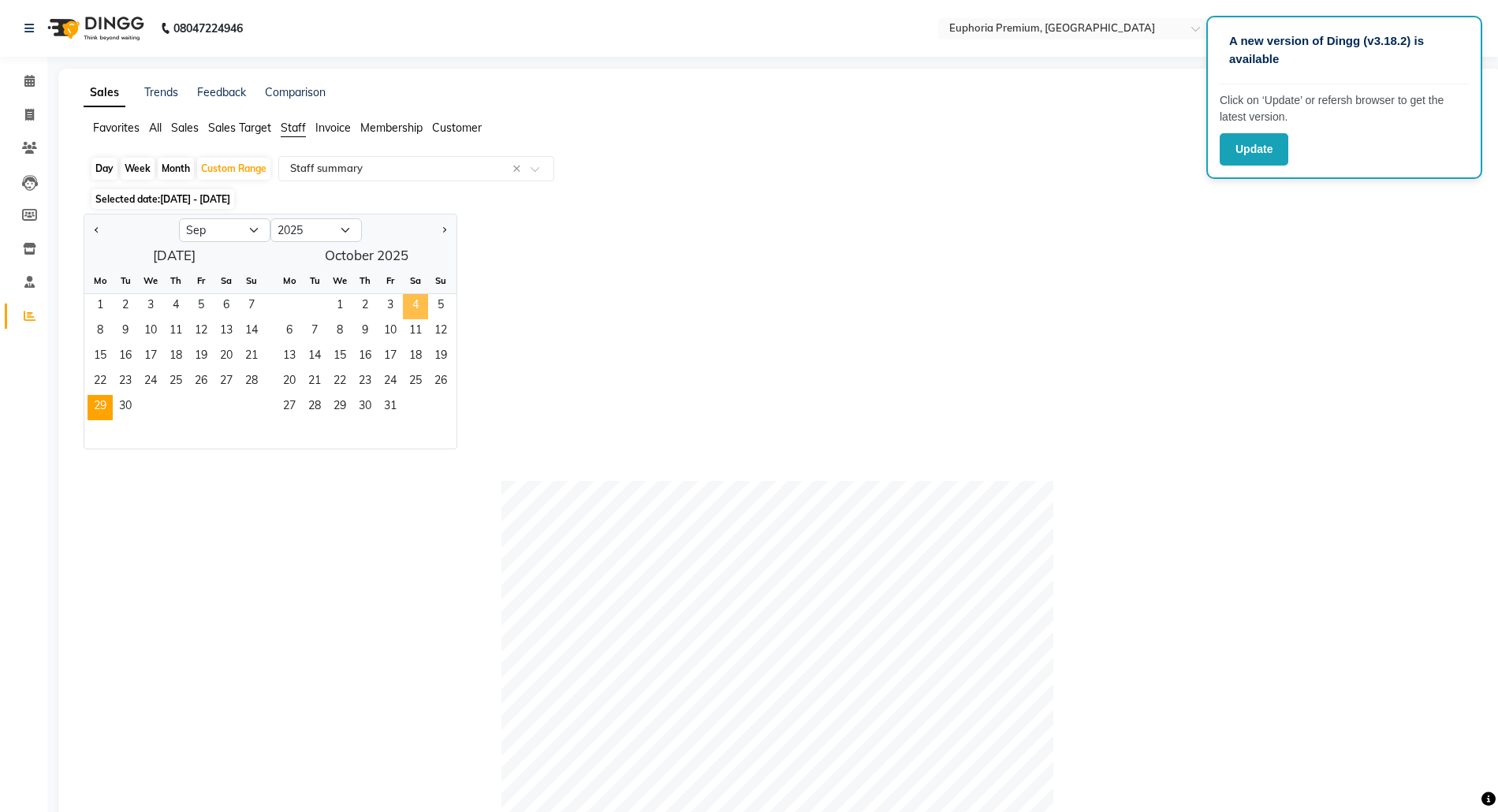
click at [411, 299] on span "4" at bounding box center [415, 307] width 26 height 26
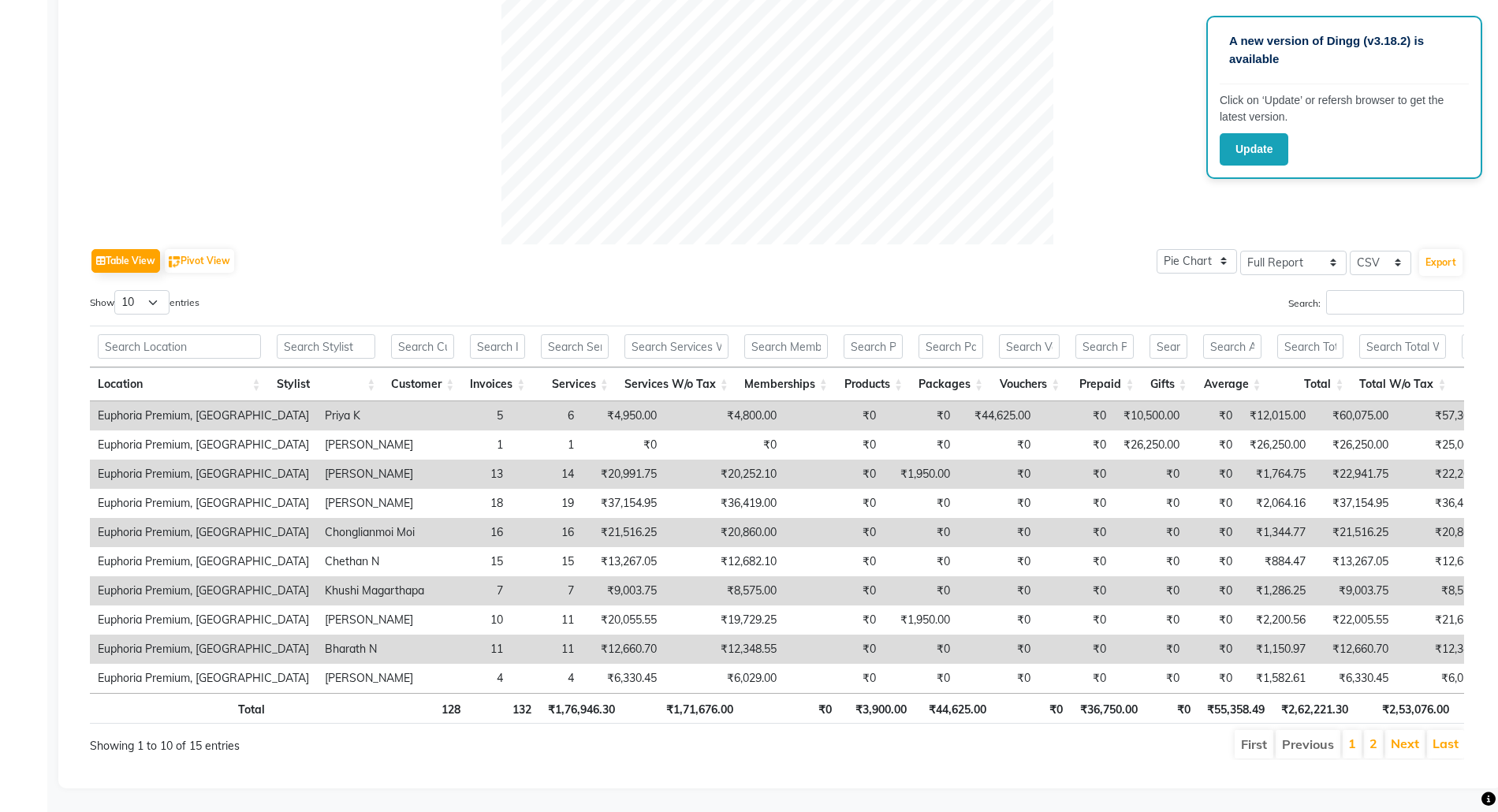
scroll to position [587, 0]
click at [136, 290] on select "10 25 50 100" at bounding box center [141, 303] width 55 height 25
select select "25"
click at [117, 290] on select "10 25 50 100" at bounding box center [141, 303] width 55 height 25
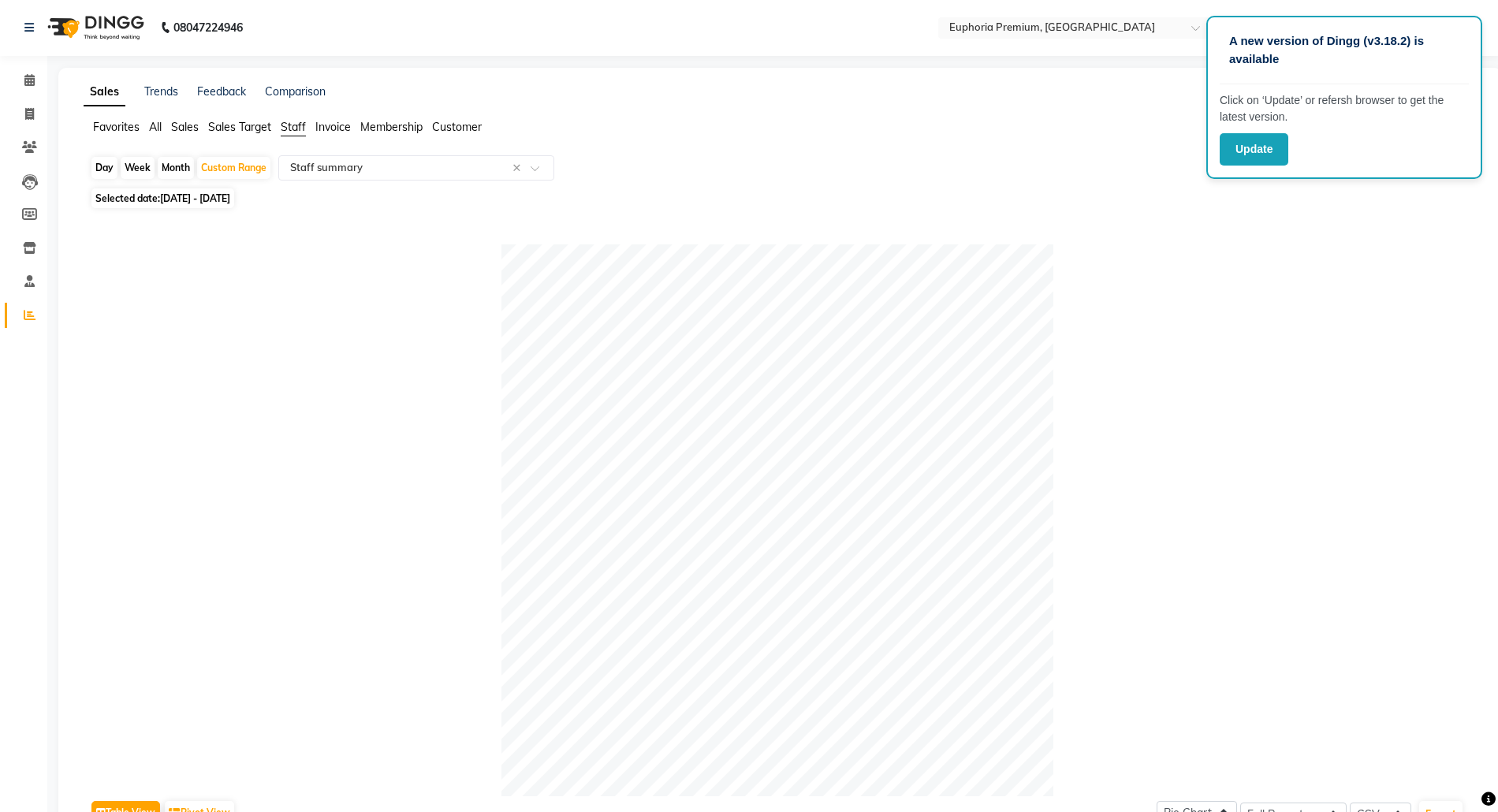
scroll to position [0, 0]
click at [228, 167] on div "Custom Range" at bounding box center [233, 169] width 74 height 22
select select "9"
select select "2025"
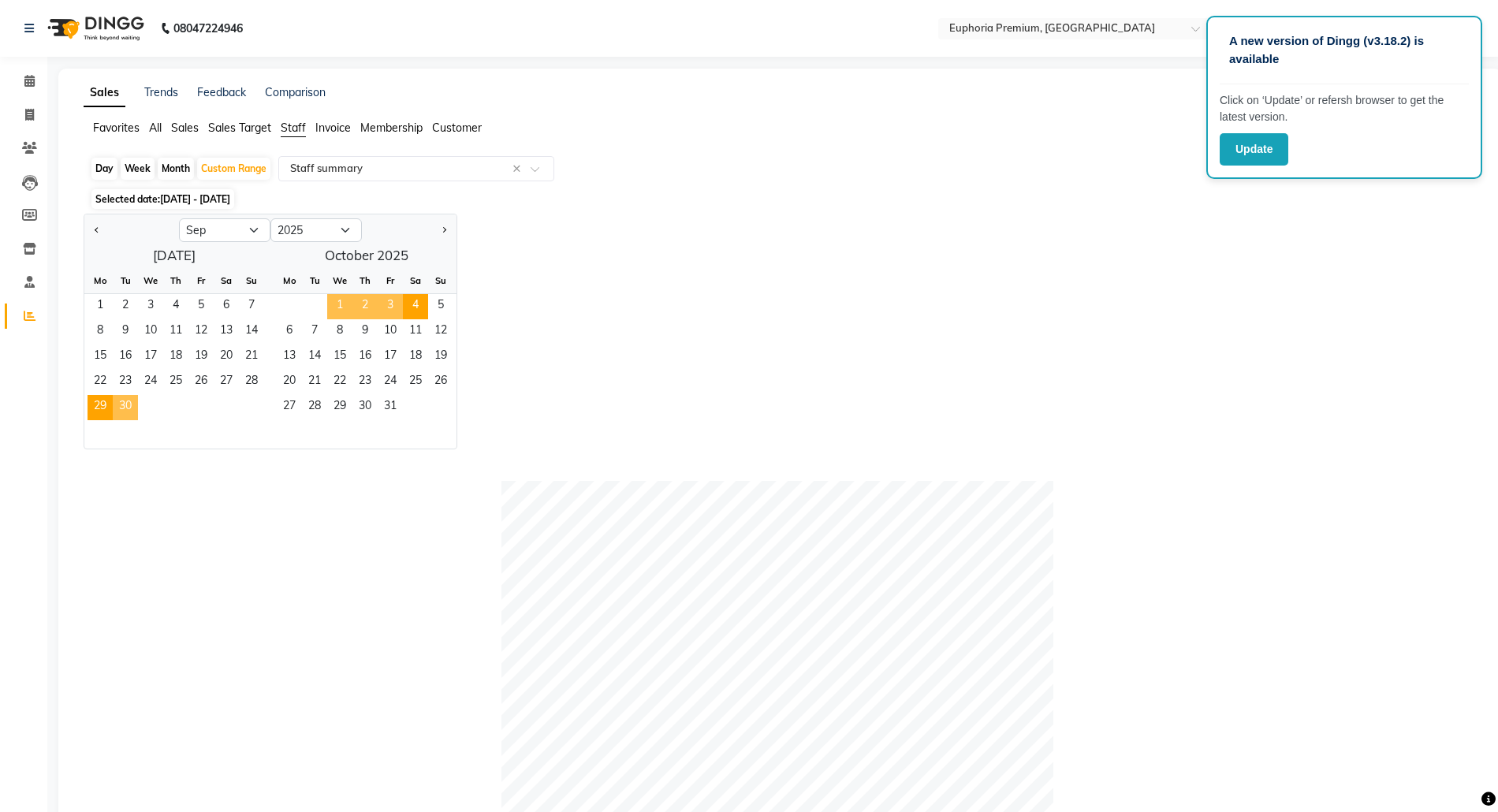
click at [342, 300] on span "1" at bounding box center [340, 307] width 26 height 26
select select "10"
click at [225, 300] on span "4" at bounding box center [226, 307] width 26 height 26
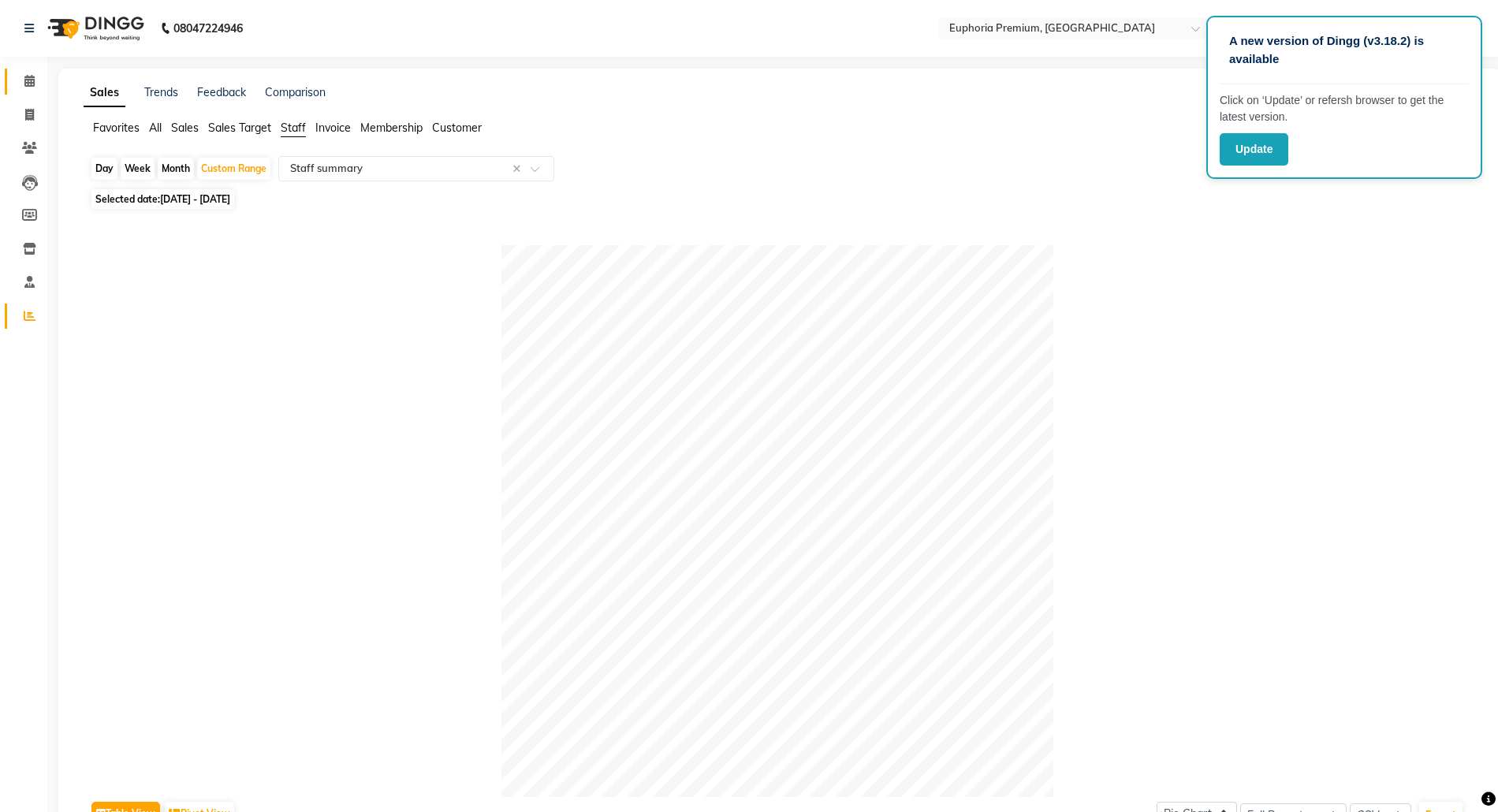
click at [17, 70] on link "Calendar" at bounding box center [24, 81] width 38 height 26
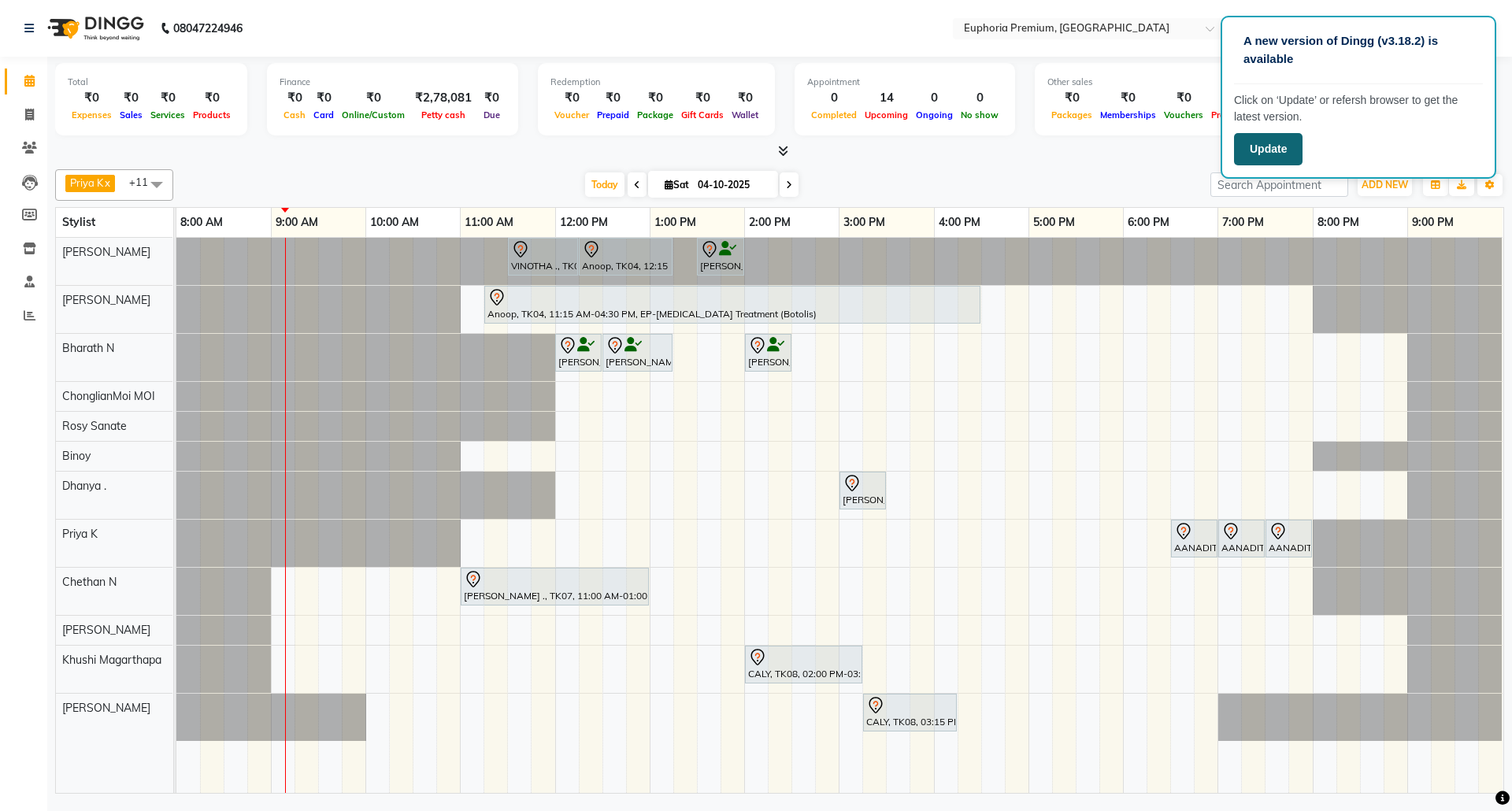
click at [1287, 149] on button "Update" at bounding box center [1268, 149] width 69 height 32
